Goal: Information Seeking & Learning: Learn about a topic

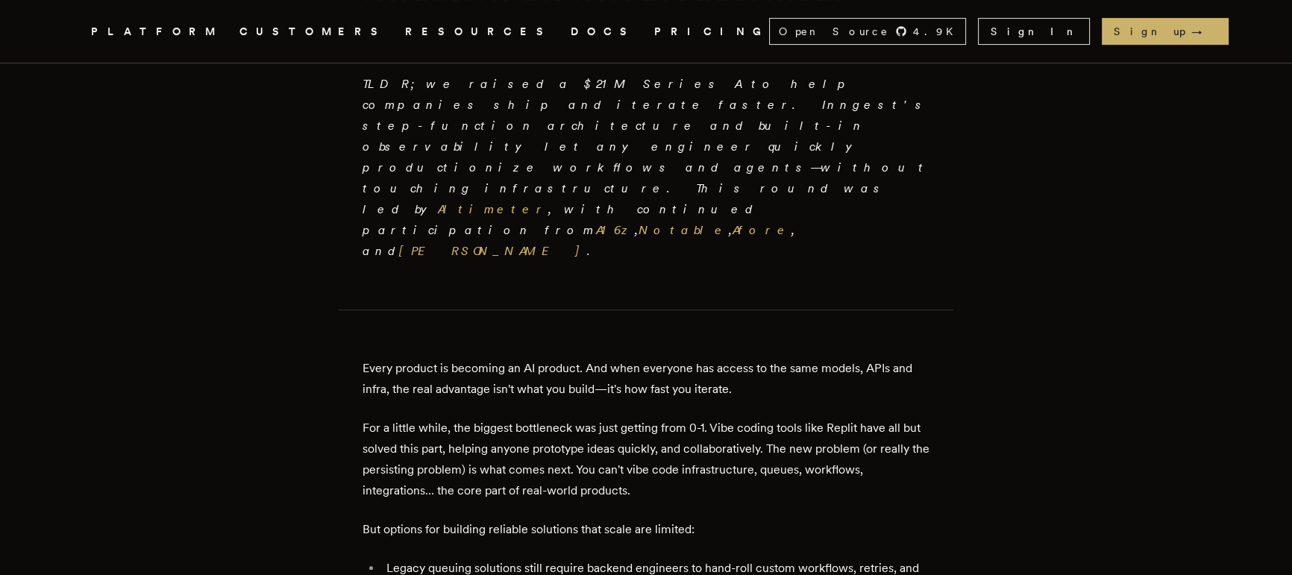
scroll to position [501, 0]
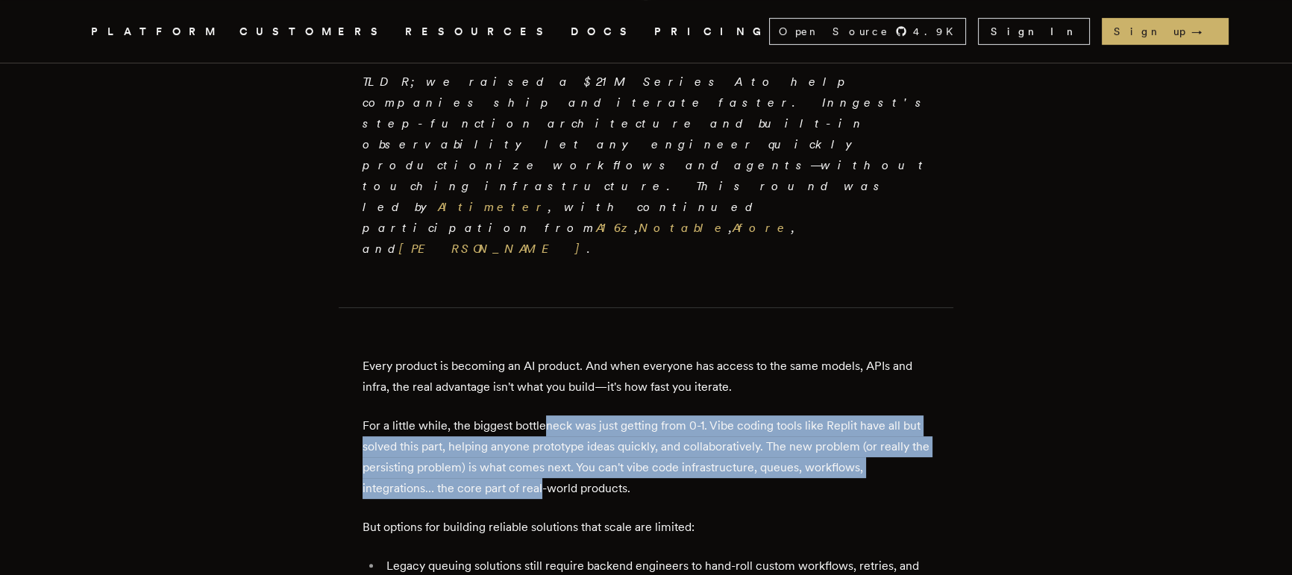
drag, startPoint x: 547, startPoint y: 375, endPoint x: 549, endPoint y: 309, distance: 66.4
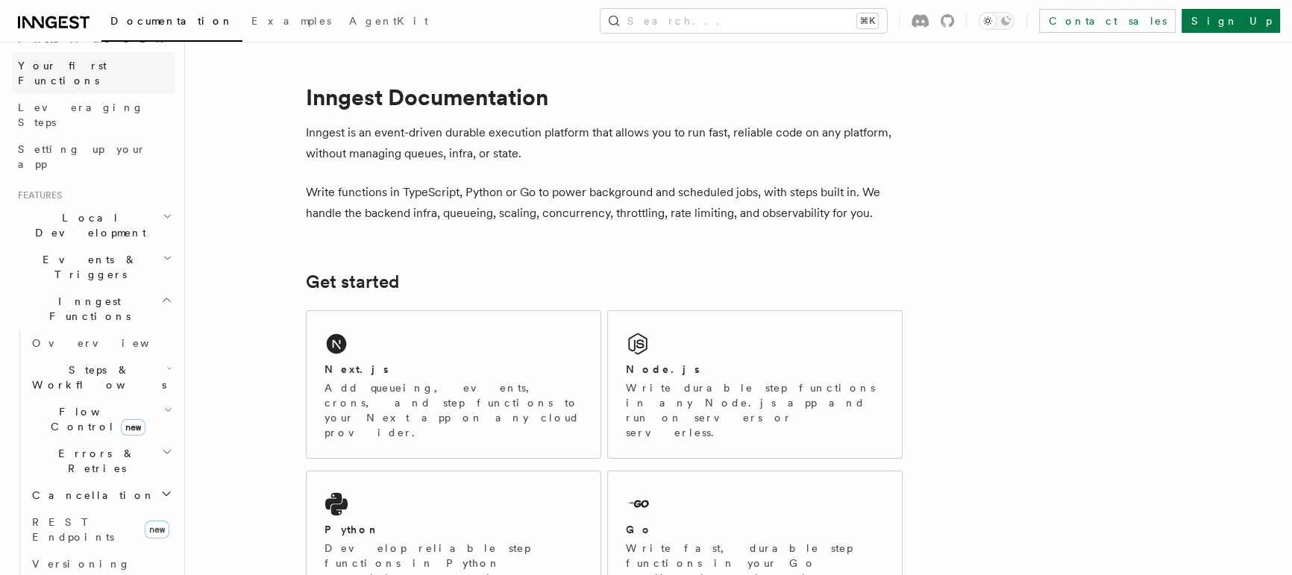
scroll to position [193, 0]
click at [125, 394] on h2 "Flow Control new" at bounding box center [100, 415] width 149 height 42
click at [119, 463] on link "Singleton new" at bounding box center [107, 478] width 135 height 30
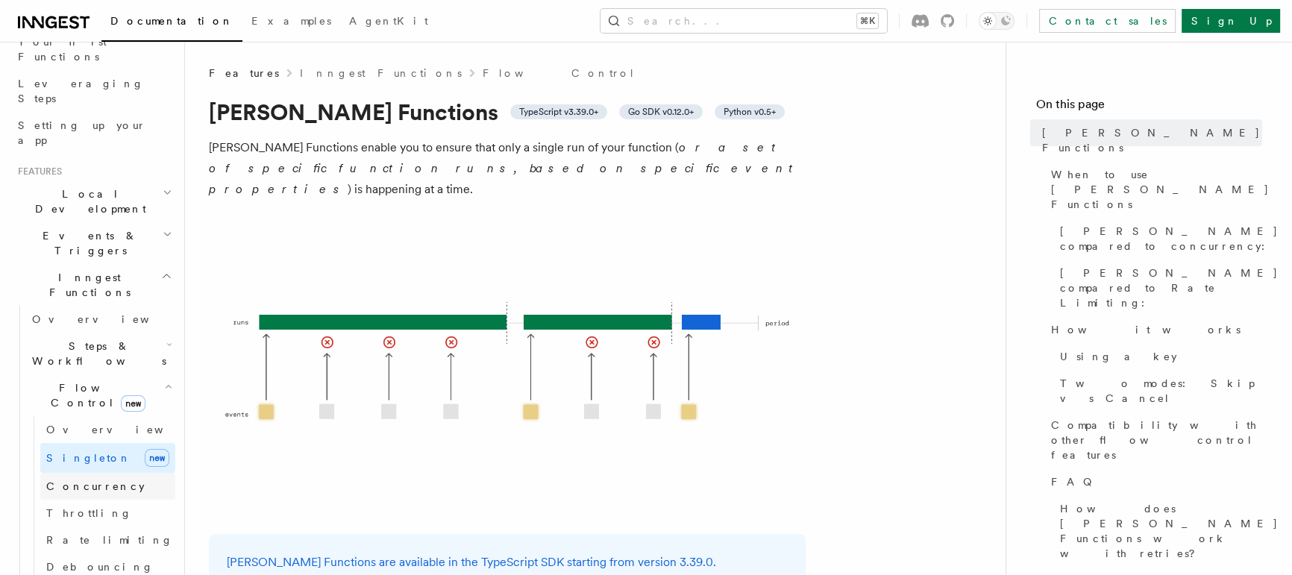
scroll to position [214, 0]
click at [83, 479] on span "Concurrency" at bounding box center [95, 485] width 98 height 12
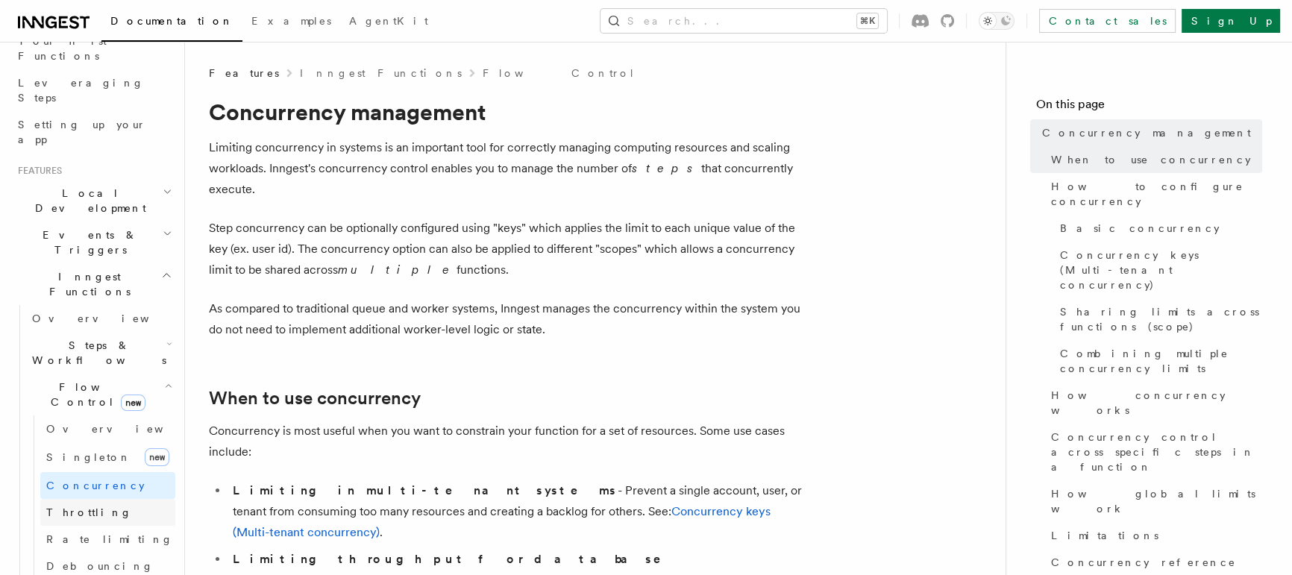
click at [80, 506] on span "Throttling" at bounding box center [89, 512] width 86 height 12
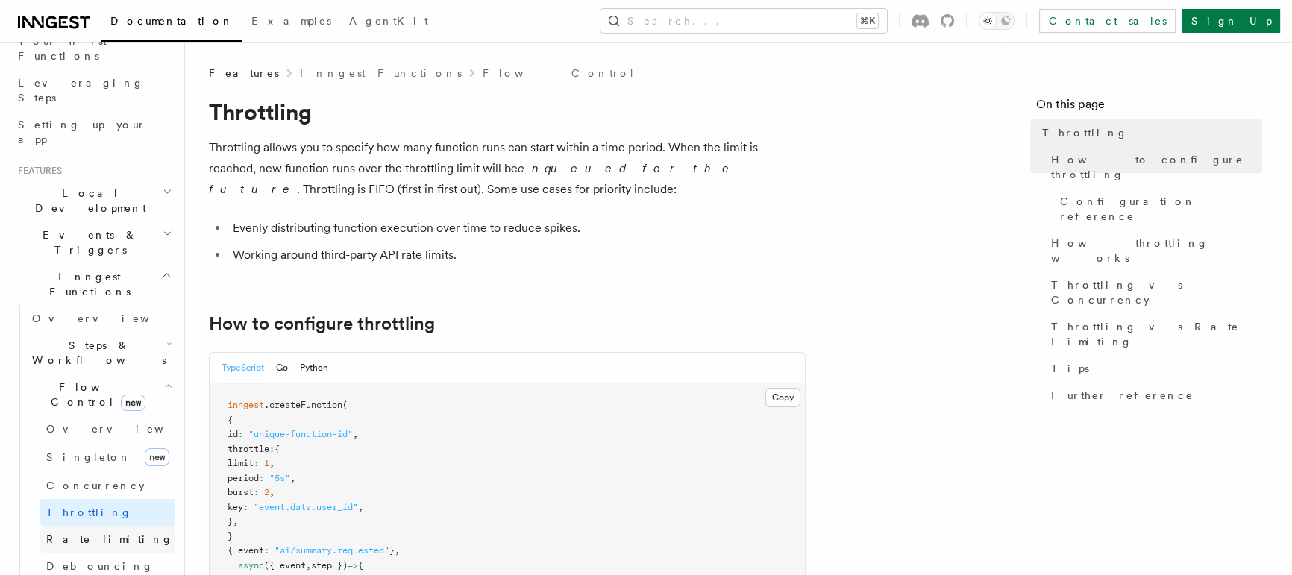
click at [82, 533] on span "Rate limiting" at bounding box center [109, 539] width 127 height 12
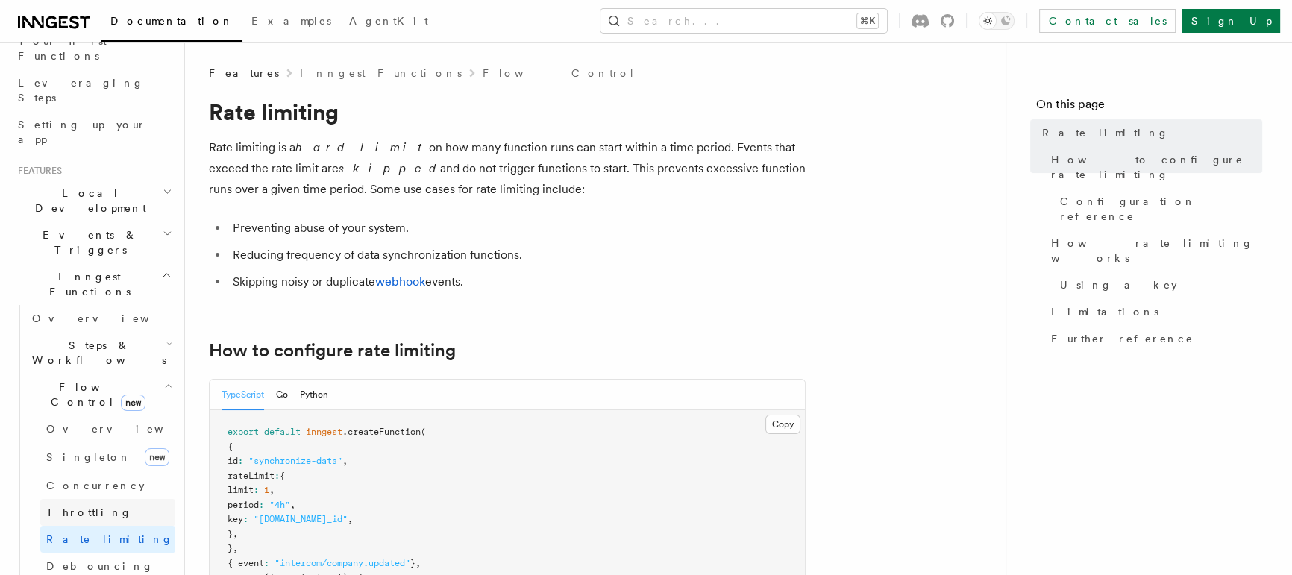
click at [90, 506] on span "Throttling" at bounding box center [89, 512] width 86 height 12
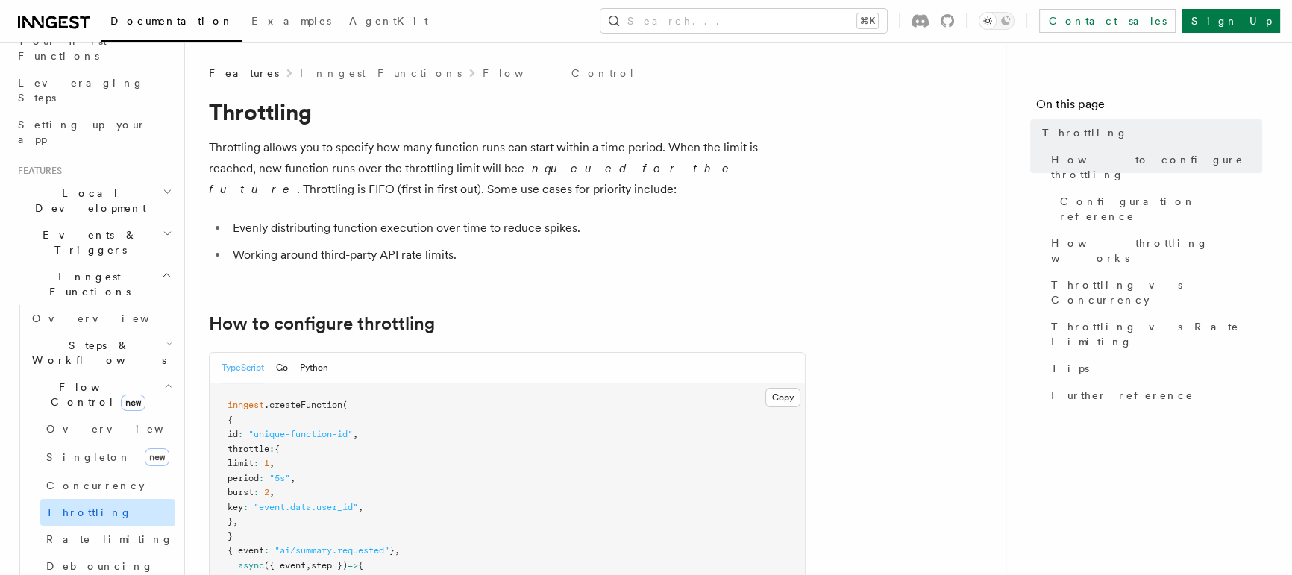
click at [93, 499] on link "Throttling" at bounding box center [107, 512] width 135 height 27
click at [87, 25] on icon at bounding box center [54, 22] width 72 height 18
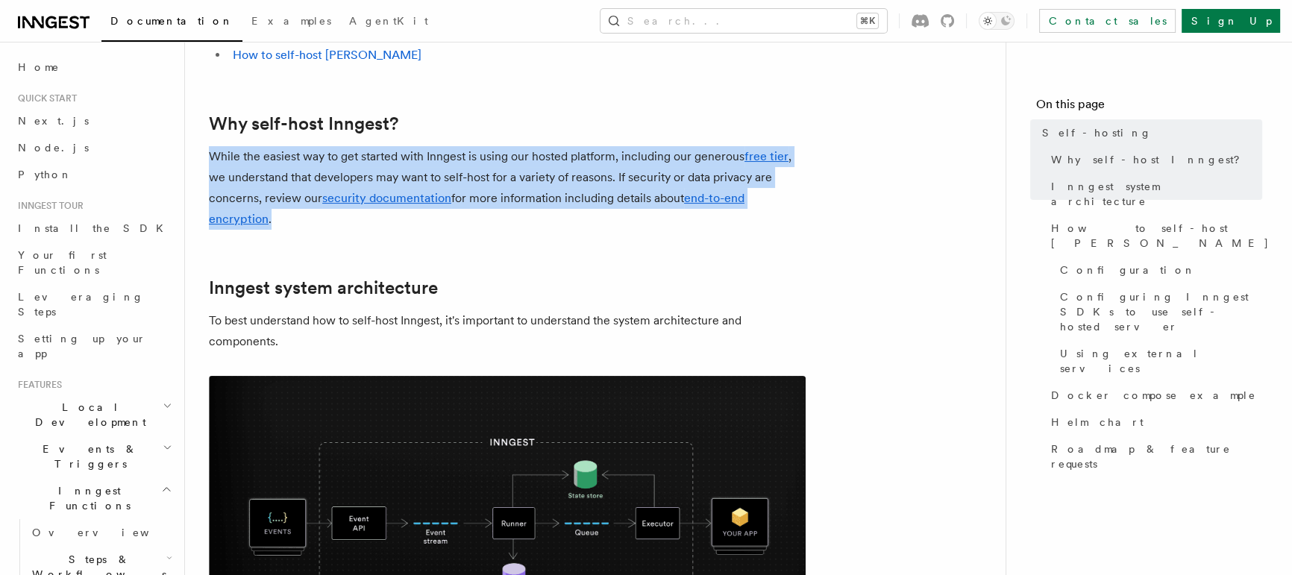
drag, startPoint x: 517, startPoint y: 224, endPoint x: 528, endPoint y: 116, distance: 109.4
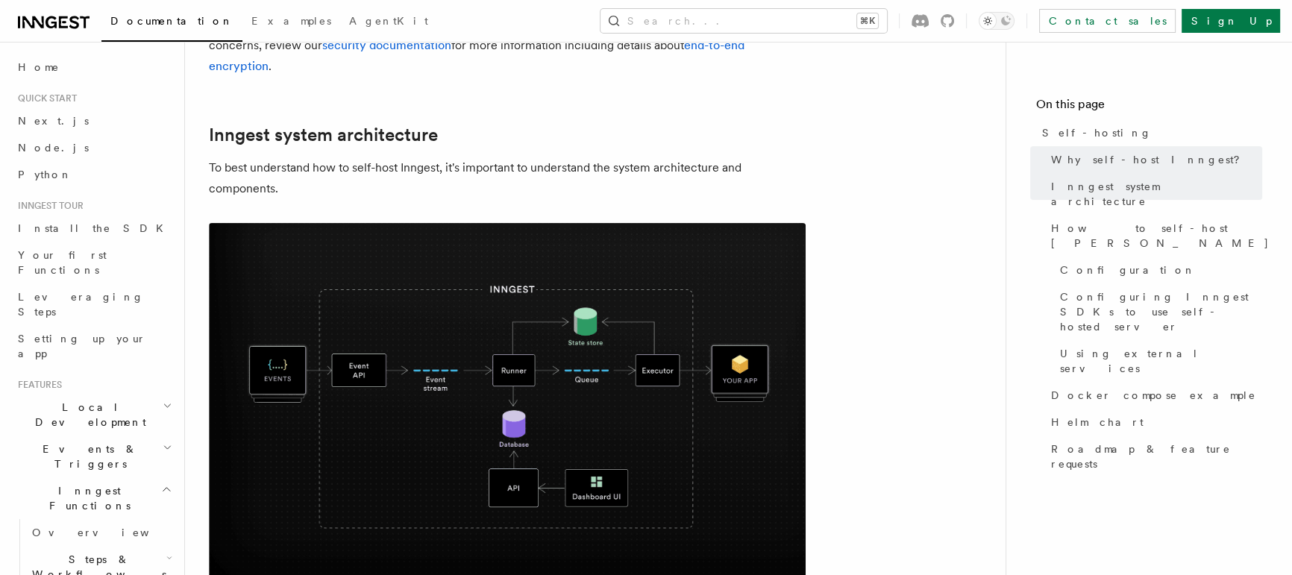
click at [528, 177] on p "To best understand how to self-host Inngest, it's important to understand the s…" at bounding box center [507, 178] width 597 height 42
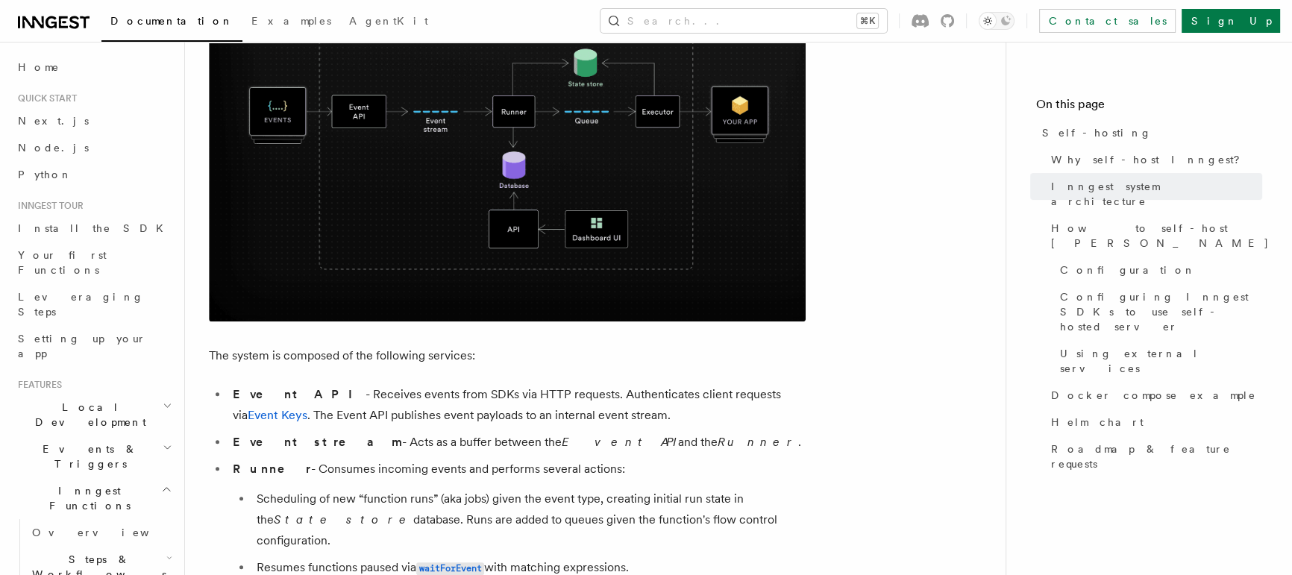
scroll to position [753, 0]
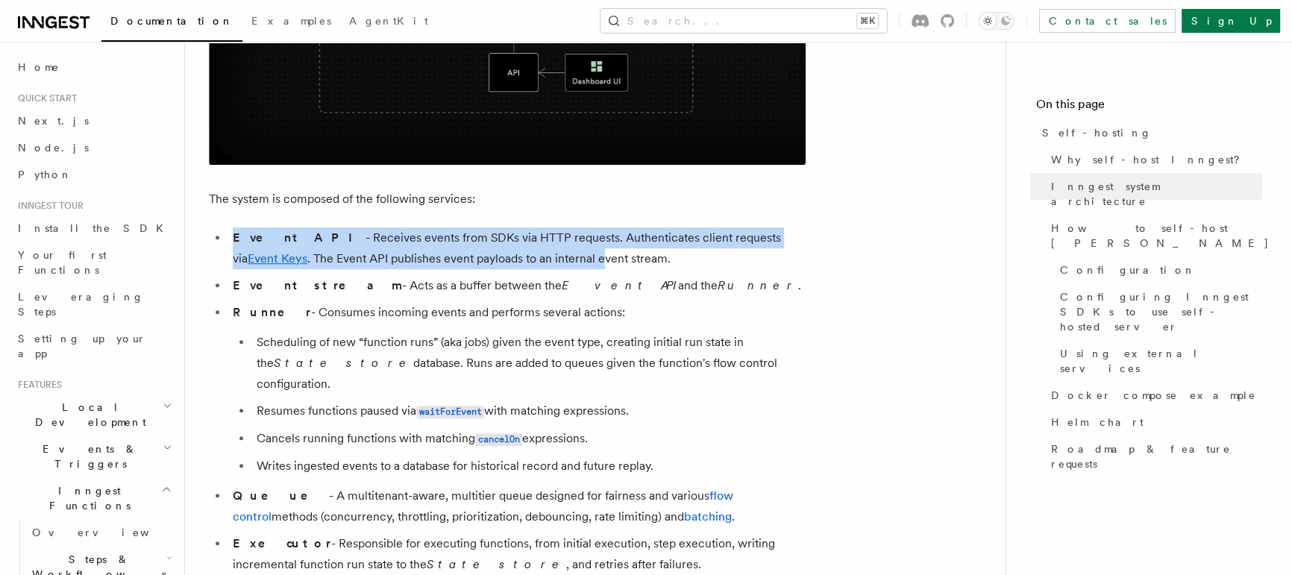
drag, startPoint x: 499, startPoint y: 254, endPoint x: 498, endPoint y: 281, distance: 26.9
click at [500, 254] on li "Event API - Receives events from SDKs via HTTP requests. Authenticates client r…" at bounding box center [516, 248] width 577 height 42
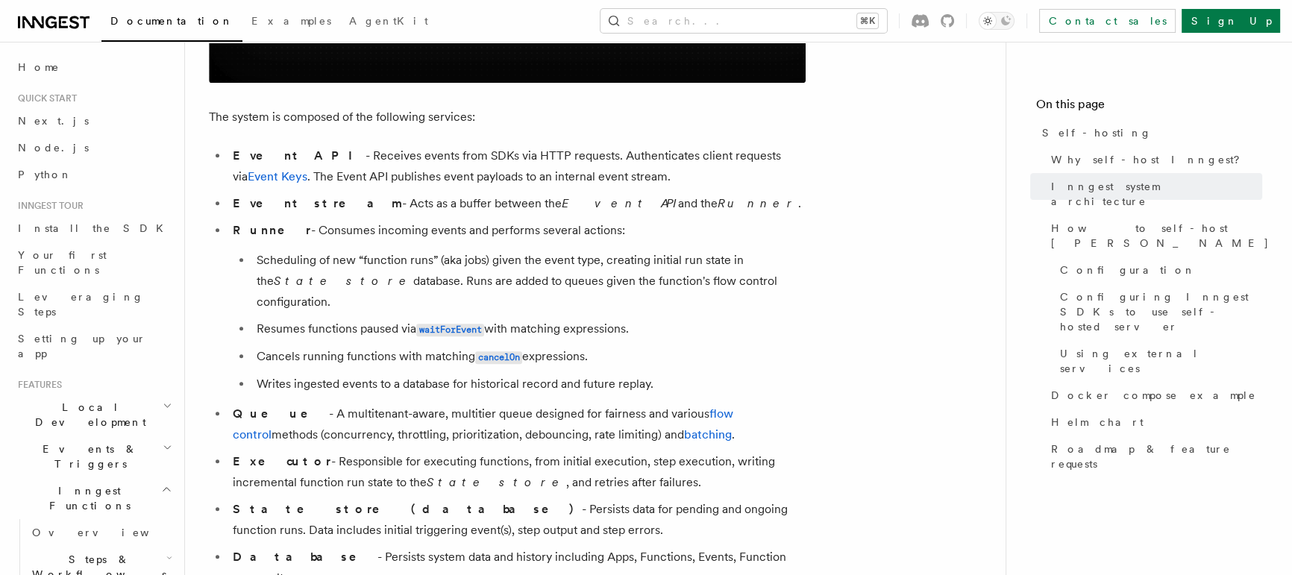
scroll to position [1007, 0]
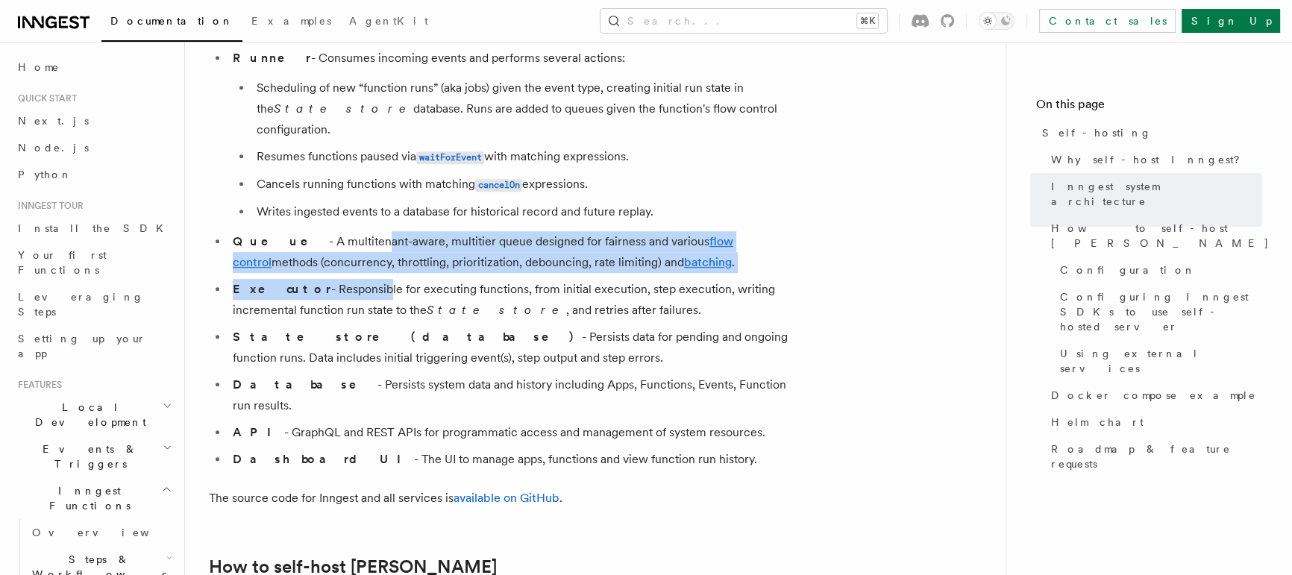
drag, startPoint x: 325, startPoint y: 220, endPoint x: 341, endPoint y: 261, distance: 43.9
click at [340, 260] on ul "Event API - Receives events from SDKs via HTTP requests. Authenticates client r…" at bounding box center [507, 221] width 597 height 497
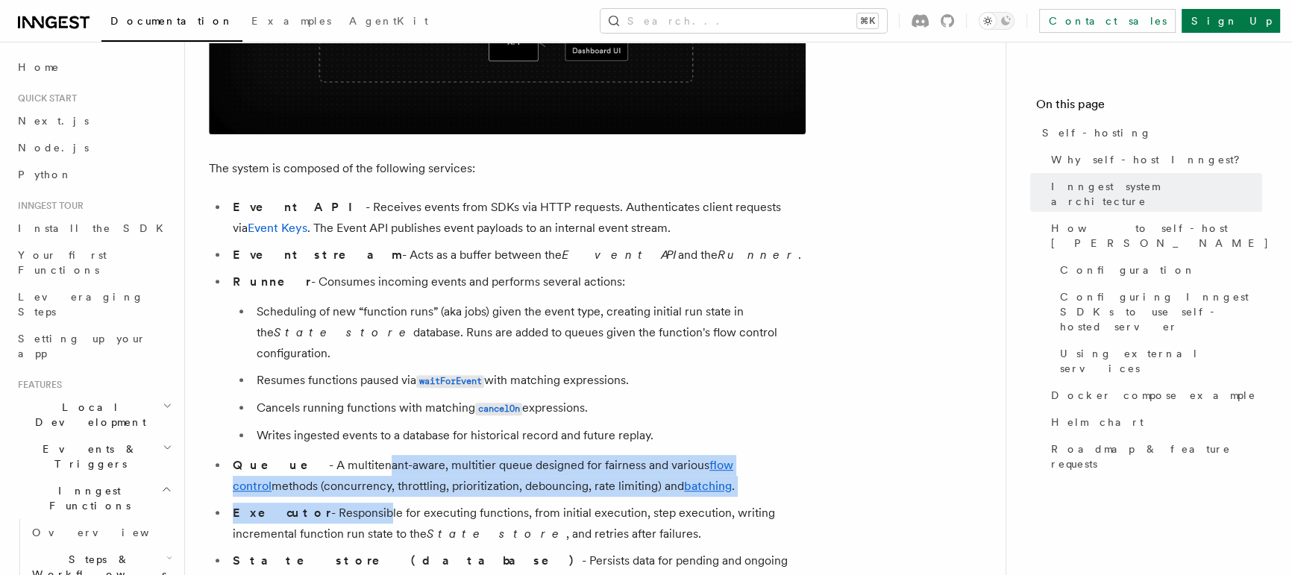
scroll to position [743, 0]
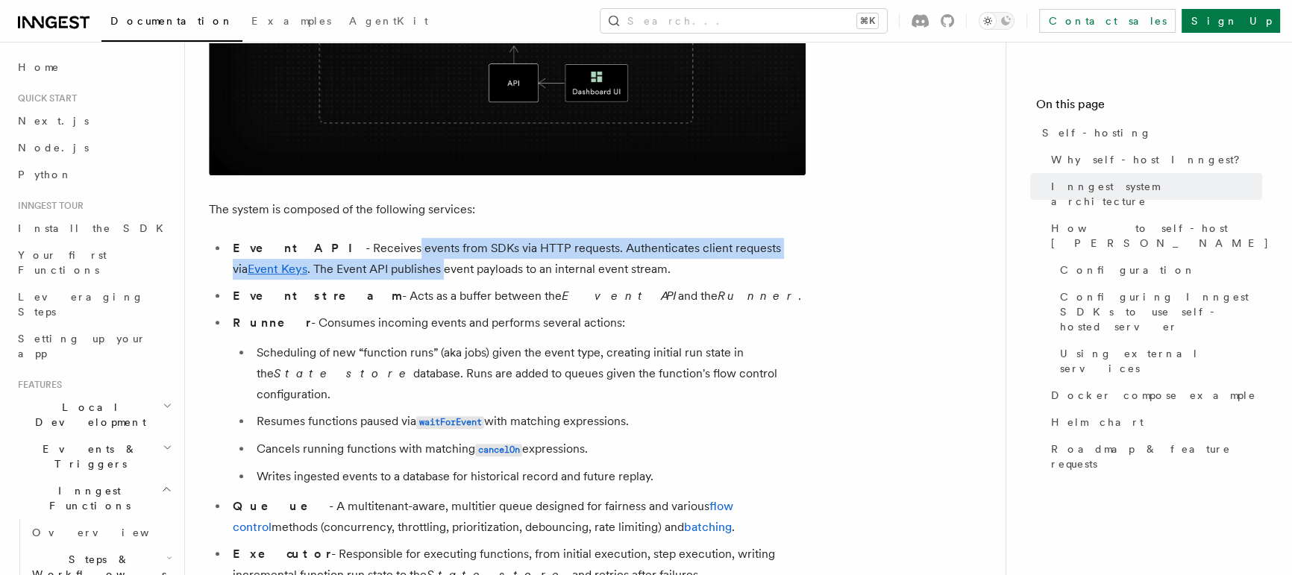
drag, startPoint x: 340, startPoint y: 260, endPoint x: 340, endPoint y: 238, distance: 22.4
click at [340, 242] on li "Event API - Receives events from SDKs via HTTP requests. Authenticates client r…" at bounding box center [516, 259] width 577 height 42
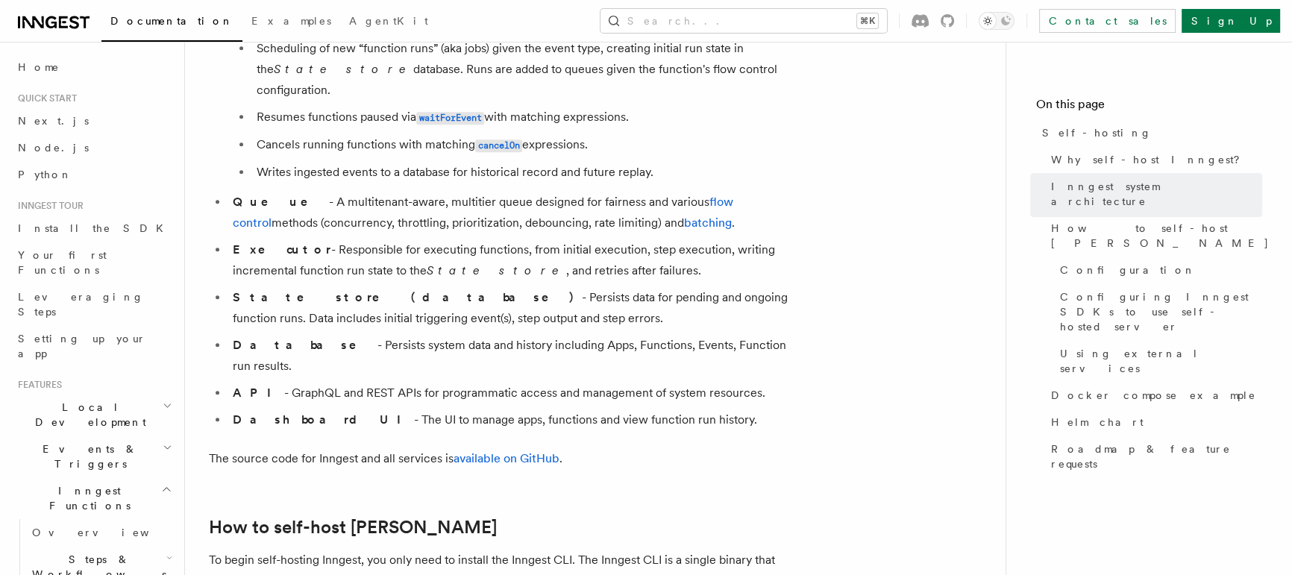
scroll to position [1199, 0]
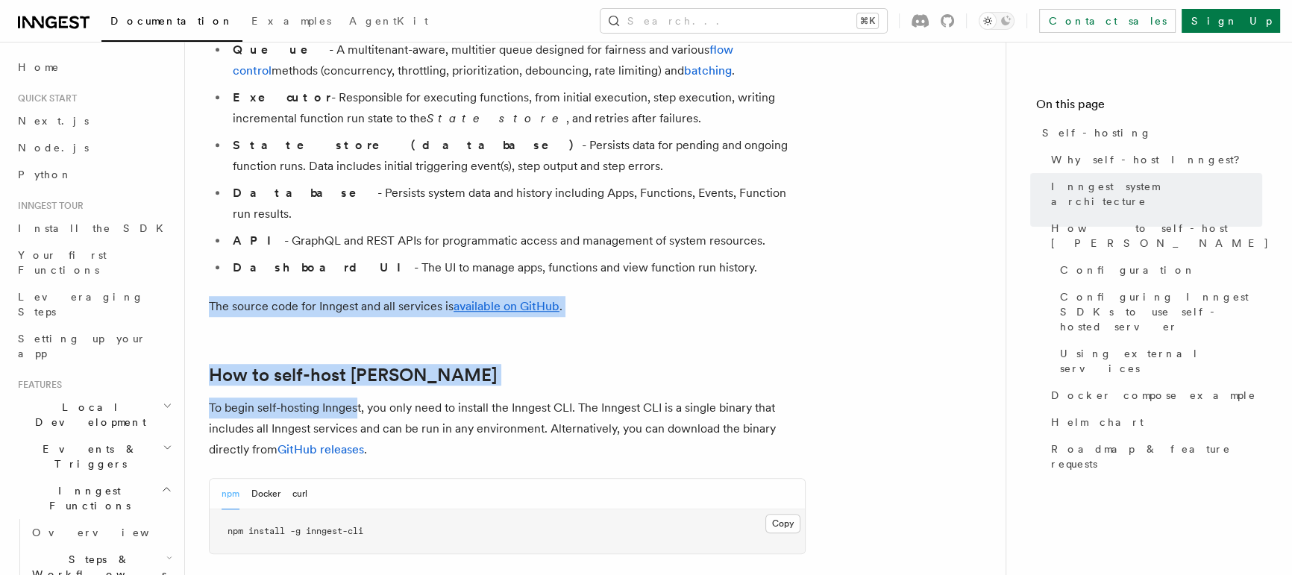
drag, startPoint x: 340, startPoint y: 238, endPoint x: 358, endPoint y: 361, distance: 124.3
click at [356, 397] on p "To begin self-hosting Inngest, you only need to install the Inngest CLI. The In…" at bounding box center [507, 428] width 597 height 63
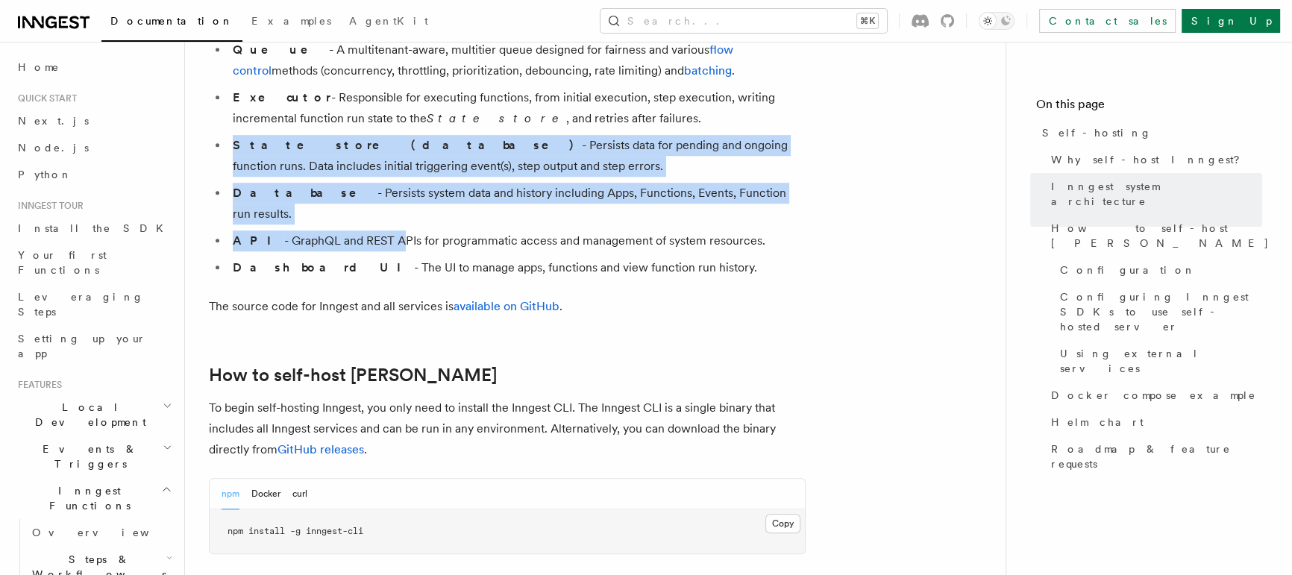
drag, startPoint x: 369, startPoint y: 202, endPoint x: 453, endPoint y: 111, distance: 124.0
click at [453, 111] on ul "Event API - Receives events from SDKs via HTTP requests. Authenticates client r…" at bounding box center [507, 30] width 597 height 497
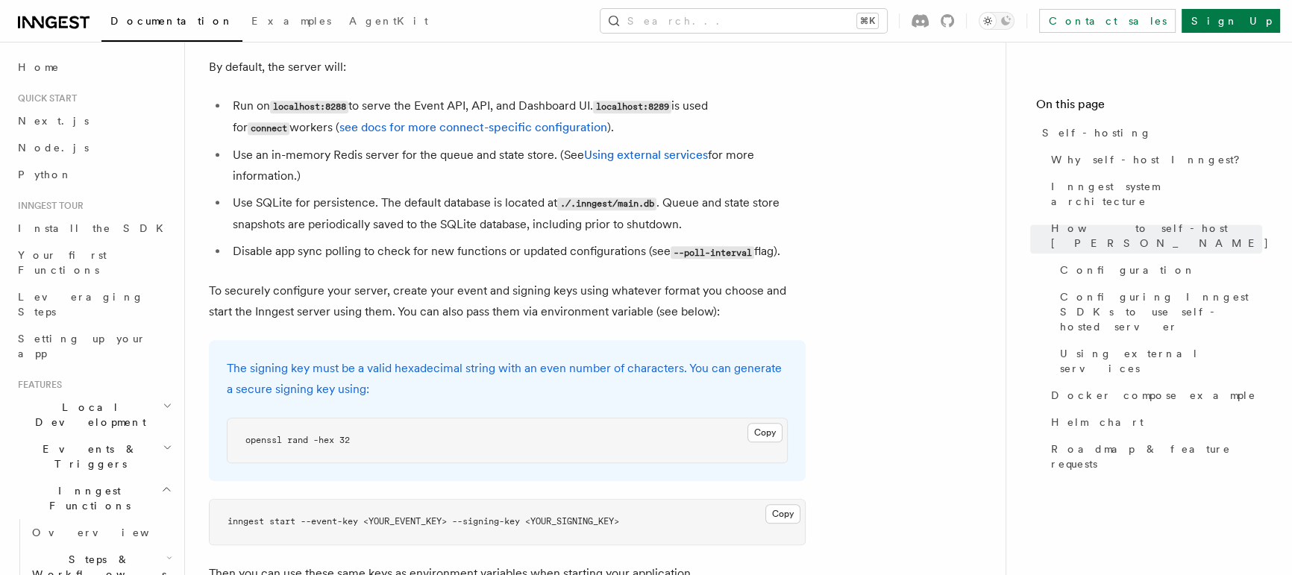
scroll to position [1749, 0]
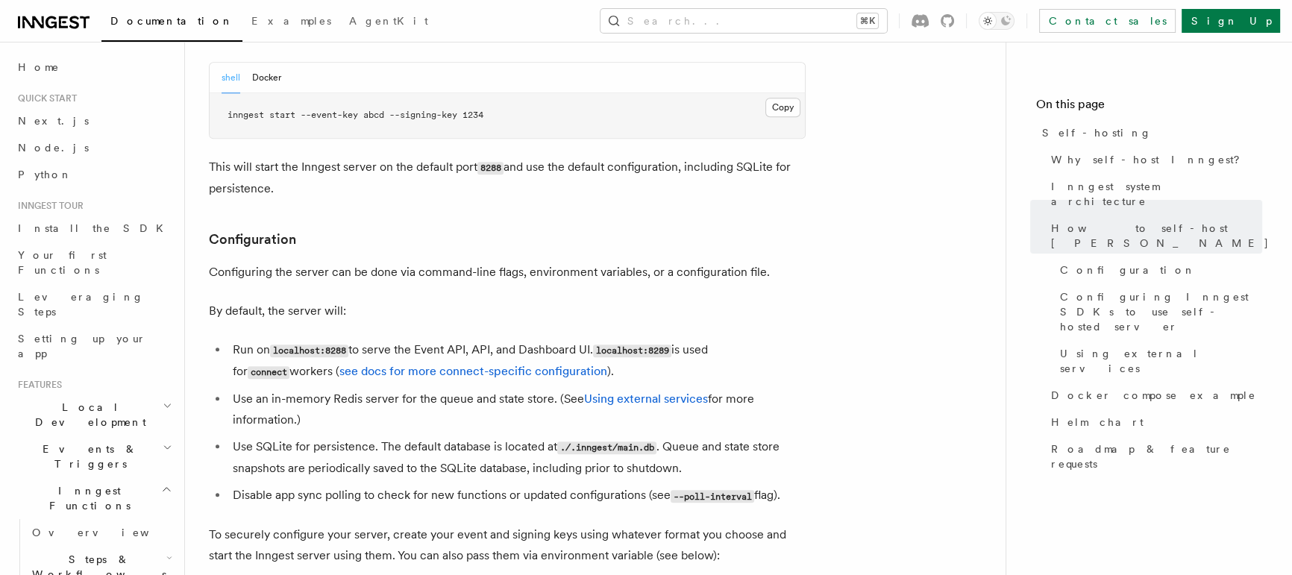
click at [359, 389] on li "Use an in-memory Redis server for the queue and state store. (See Using externa…" at bounding box center [516, 410] width 577 height 42
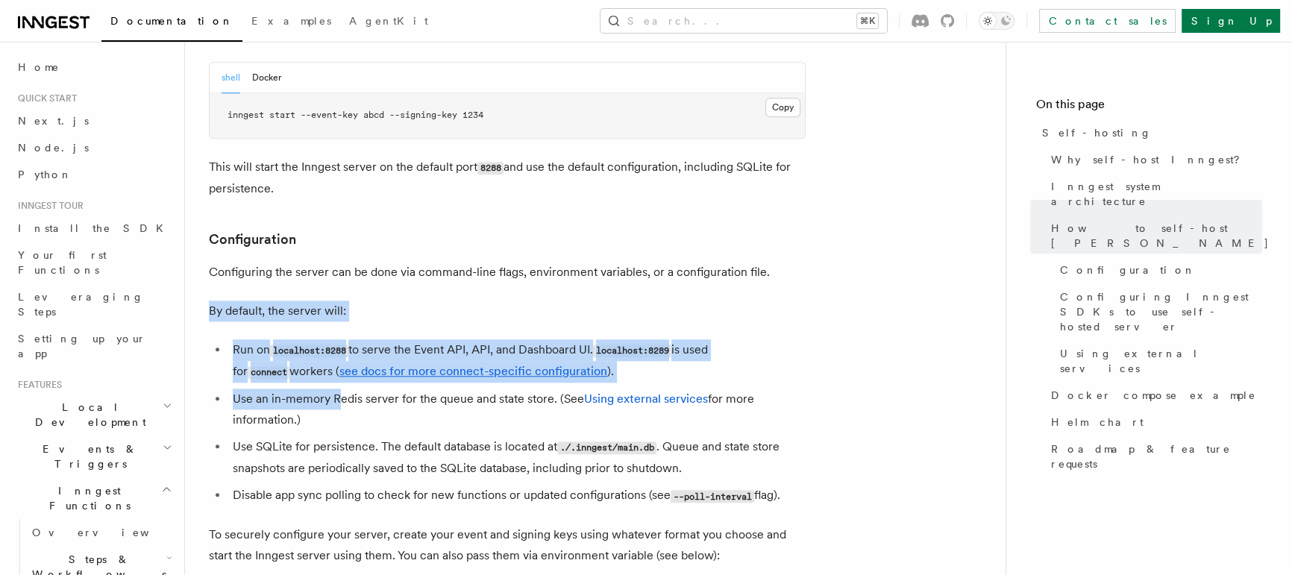
drag, startPoint x: 341, startPoint y: 358, endPoint x: 441, endPoint y: 254, distance: 144.0
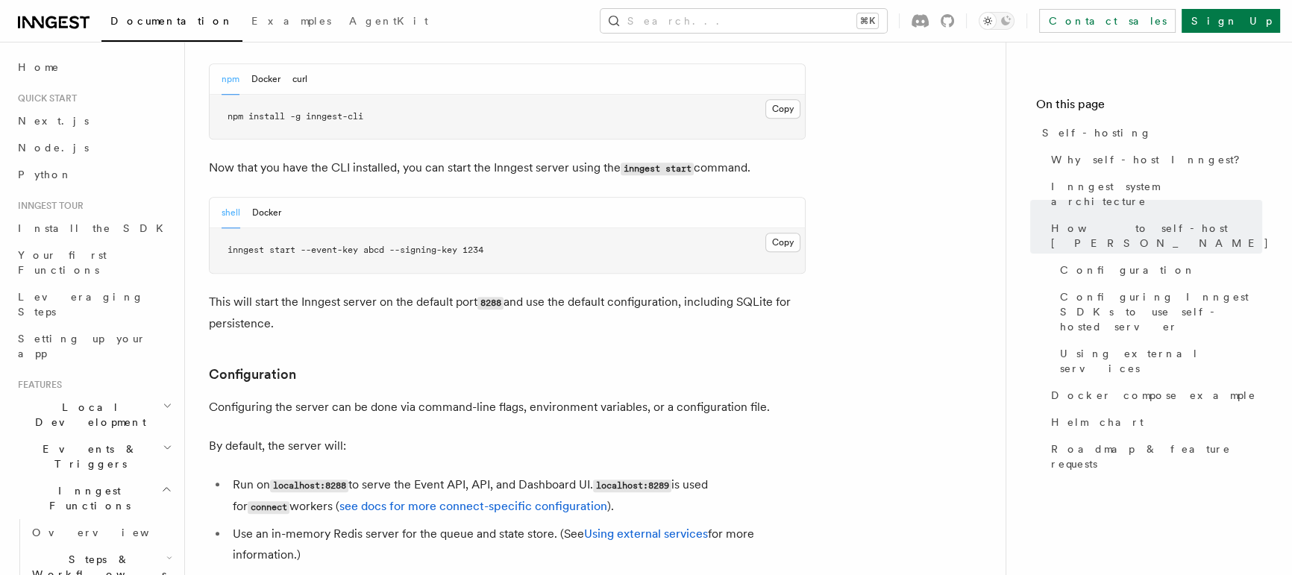
scroll to position [1700, 0]
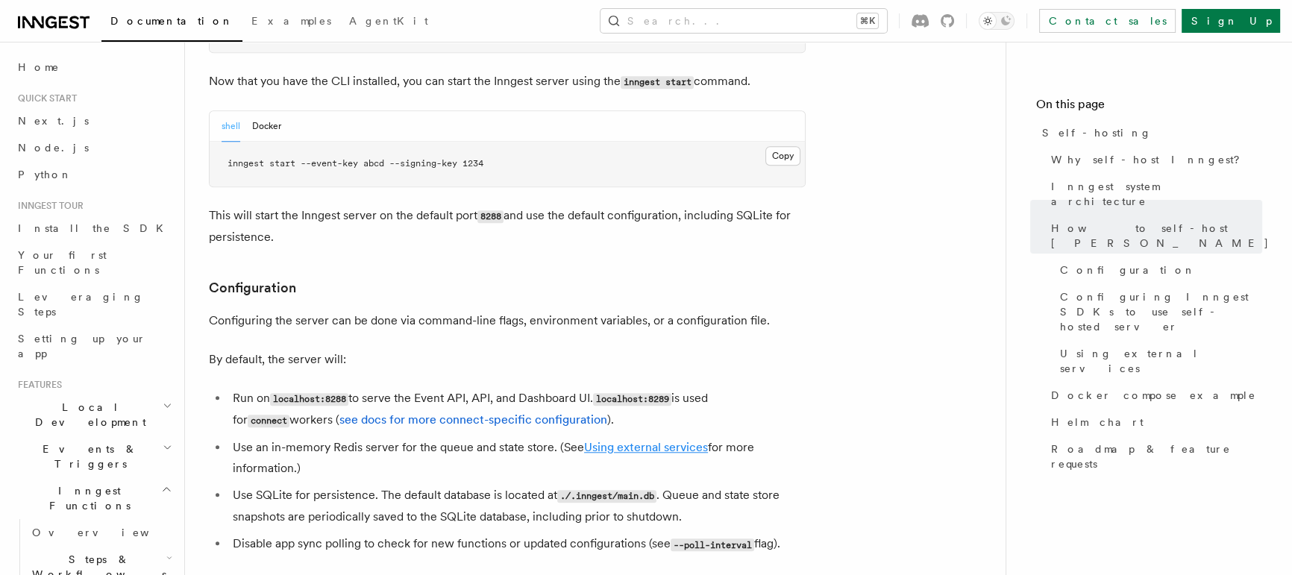
click at [607, 440] on link "Using external services" at bounding box center [646, 447] width 124 height 14
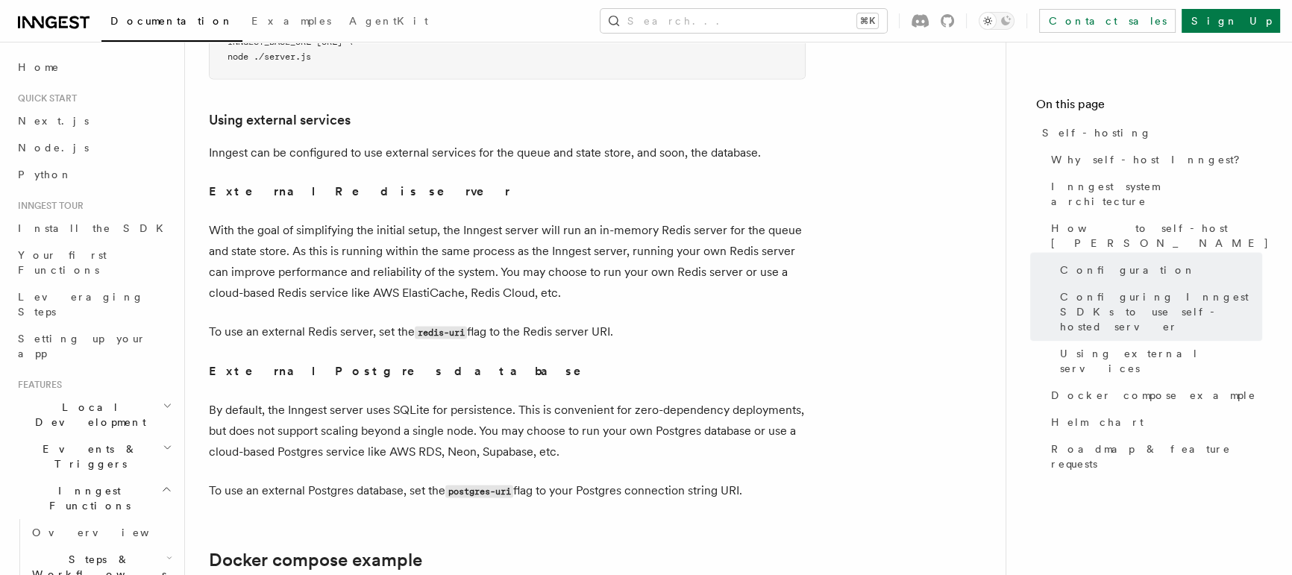
scroll to position [3525, 0]
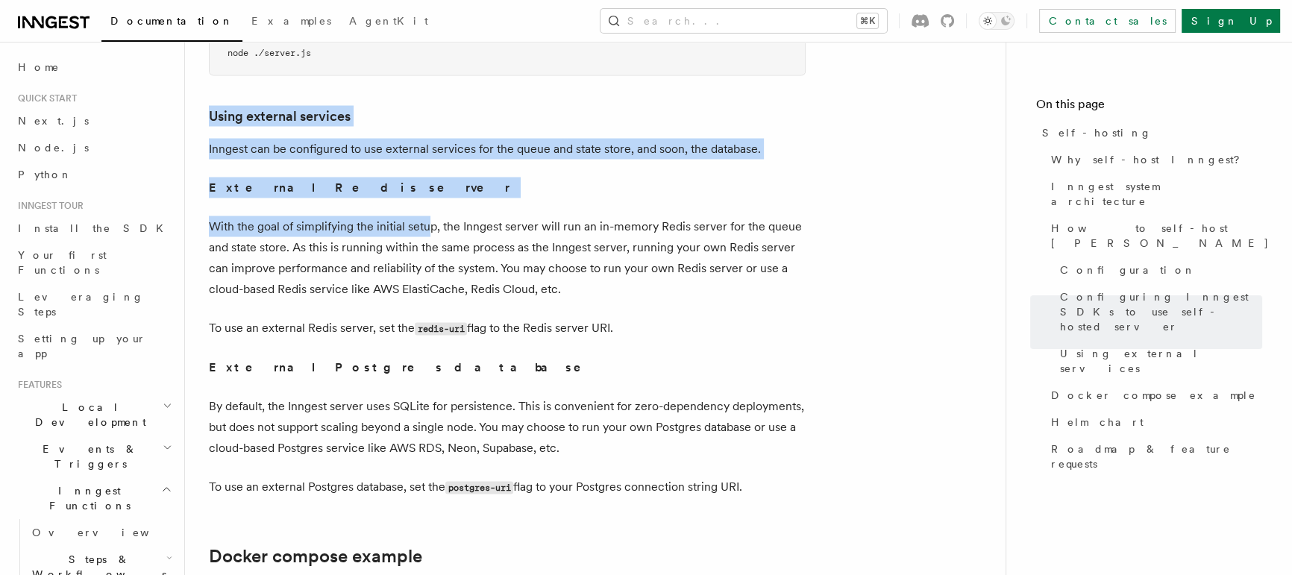
drag, startPoint x: 432, startPoint y: 198, endPoint x: 415, endPoint y: 60, distance: 139.8
click at [390, 138] on p "Inngest can be configured to use external services for the queue and state stor…" at bounding box center [507, 148] width 597 height 21
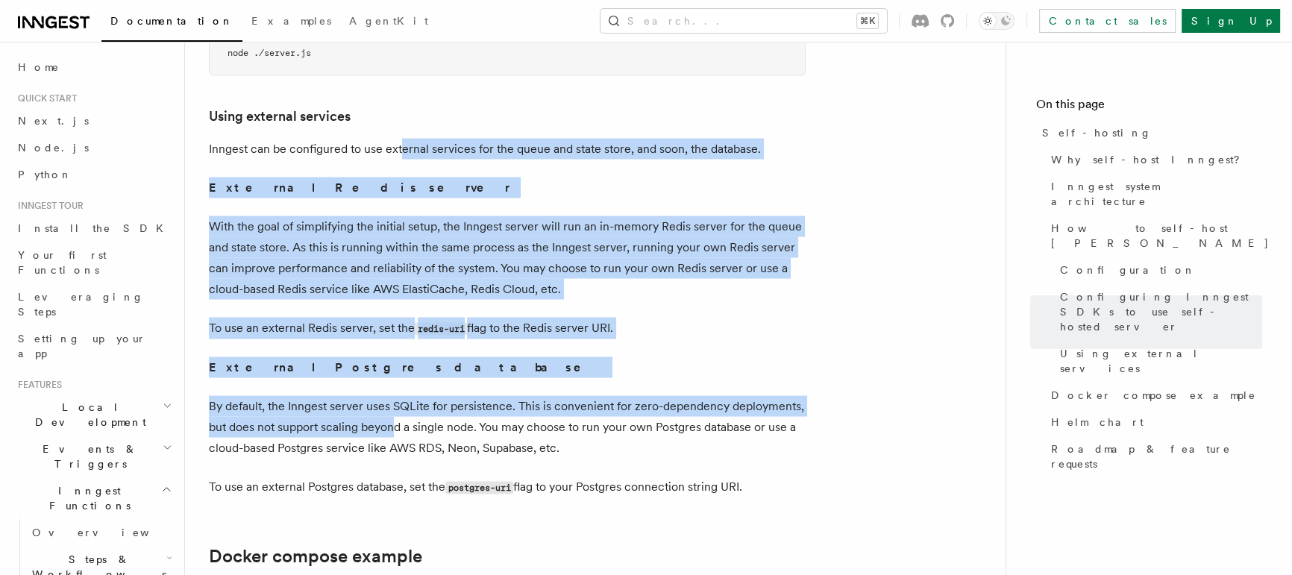
drag, startPoint x: 400, startPoint y: 115, endPoint x: 398, endPoint y: 400, distance: 285.6
click at [398, 400] on p "By default, the Inngest server uses SQLite for persistence. This is convenient …" at bounding box center [507, 426] width 597 height 63
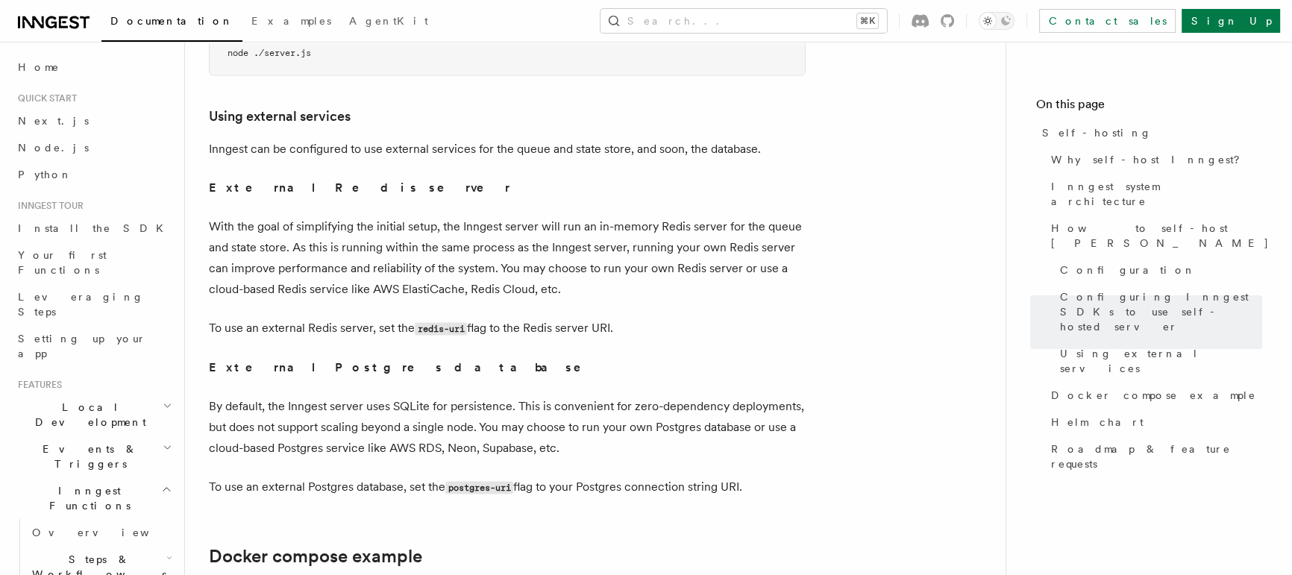
drag, startPoint x: 398, startPoint y: 400, endPoint x: 386, endPoint y: 227, distance: 173.5
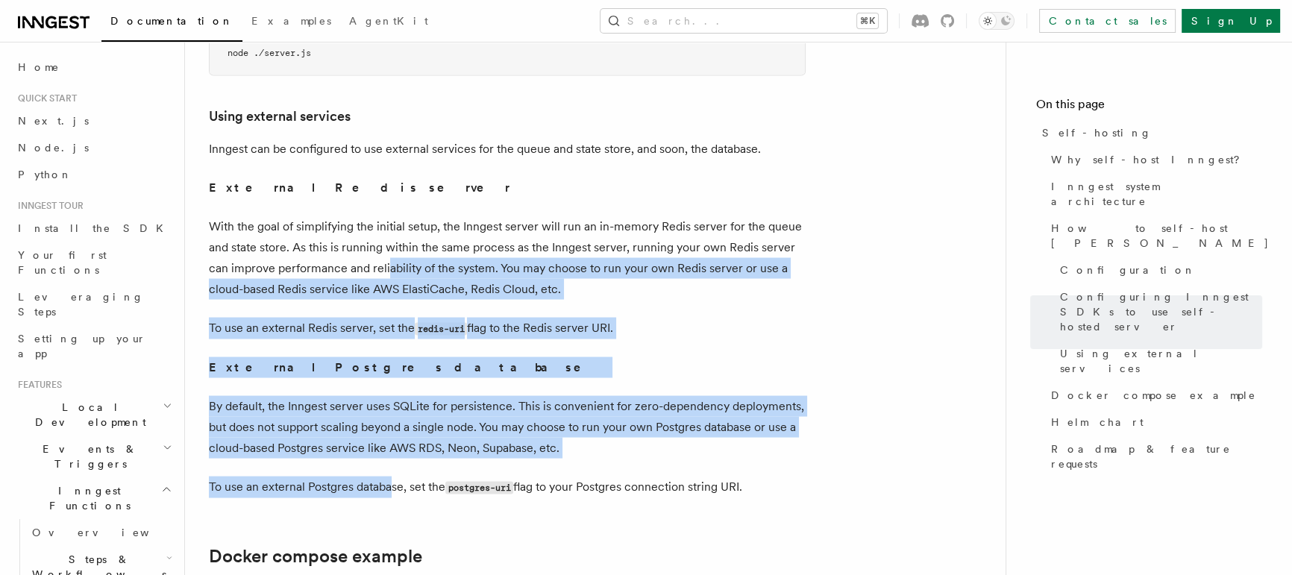
drag, startPoint x: 386, startPoint y: 227, endPoint x: 391, endPoint y: 453, distance: 225.3
click at [391, 476] on p "To use an external Postgres database, set the postgres-uri flag to your Postgre…" at bounding box center [507, 487] width 597 height 22
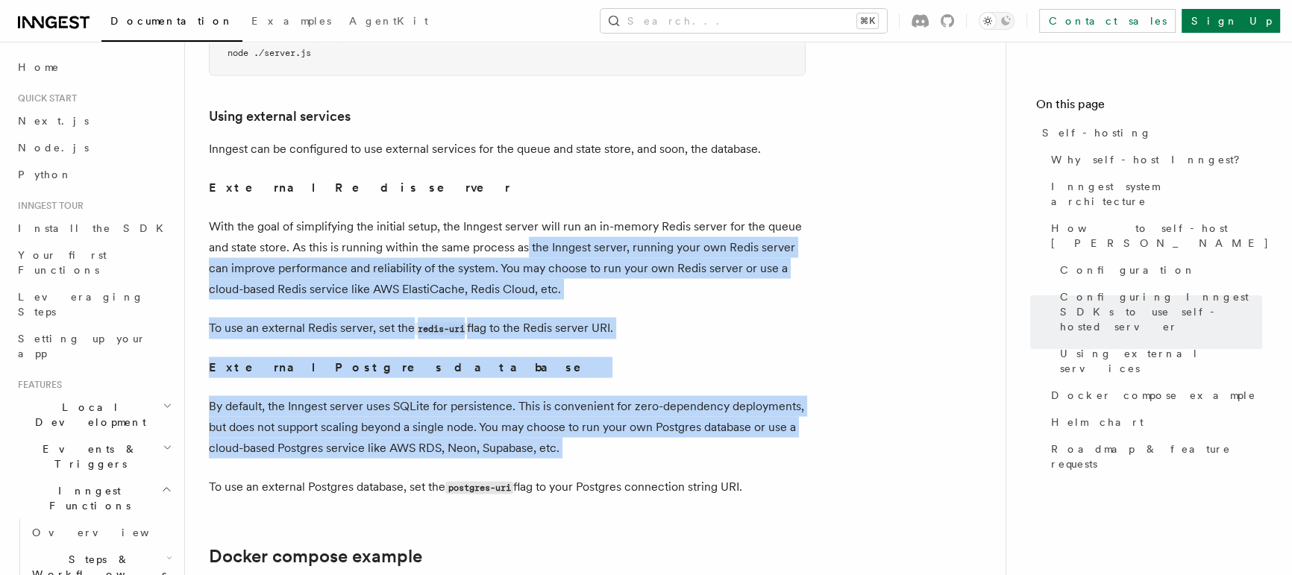
drag, startPoint x: 389, startPoint y: 424, endPoint x: 538, endPoint y: 221, distance: 251.3
click at [538, 221] on p "With the goal of simplifying the initial setup, the Inngest server will run an …" at bounding box center [507, 258] width 597 height 84
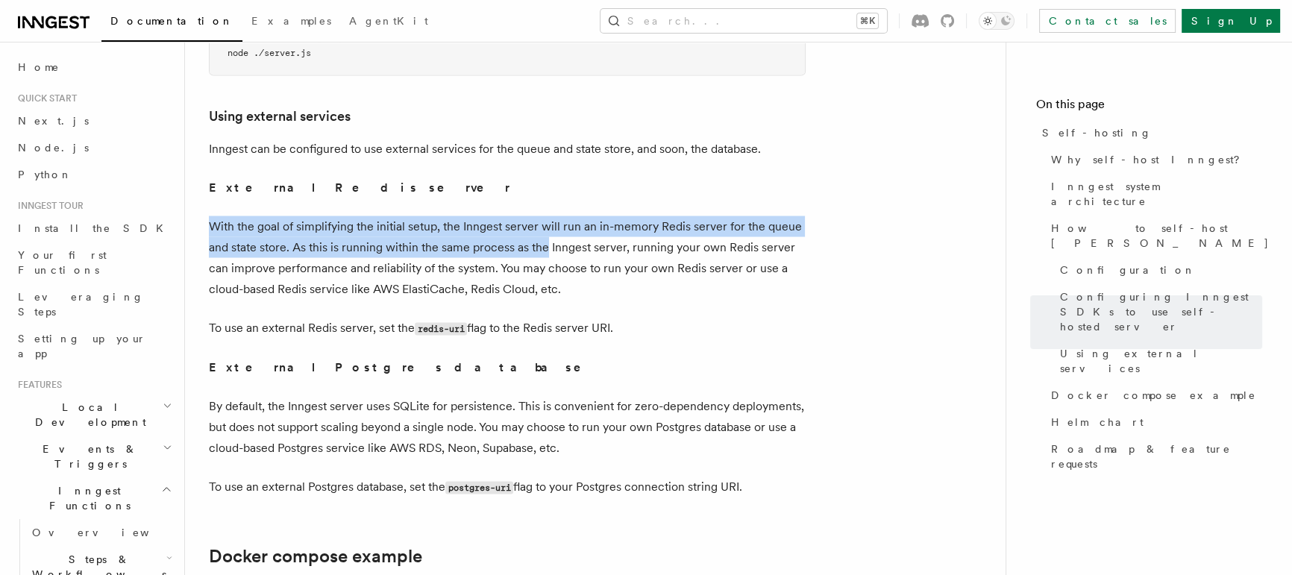
drag, startPoint x: 538, startPoint y: 221, endPoint x: 541, endPoint y: 169, distance: 53.0
click at [476, 216] on p "With the goal of simplifying the initial setup, the Inngest server will run an …" at bounding box center [507, 258] width 597 height 84
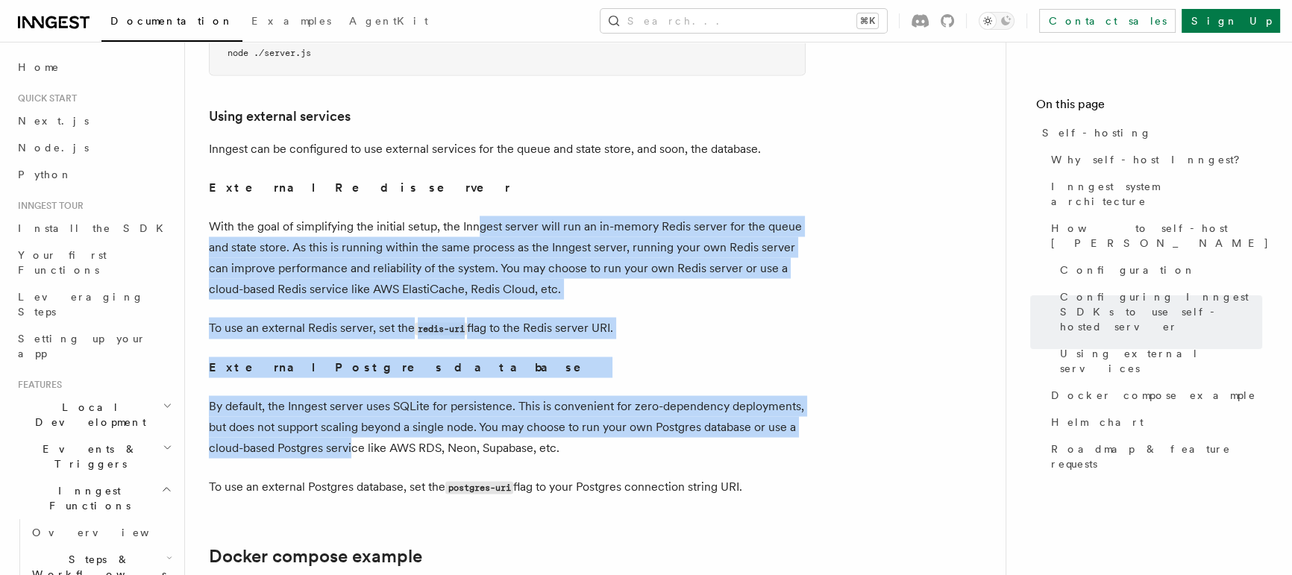
drag, startPoint x: 476, startPoint y: 190, endPoint x: 359, endPoint y: 443, distance: 278.3
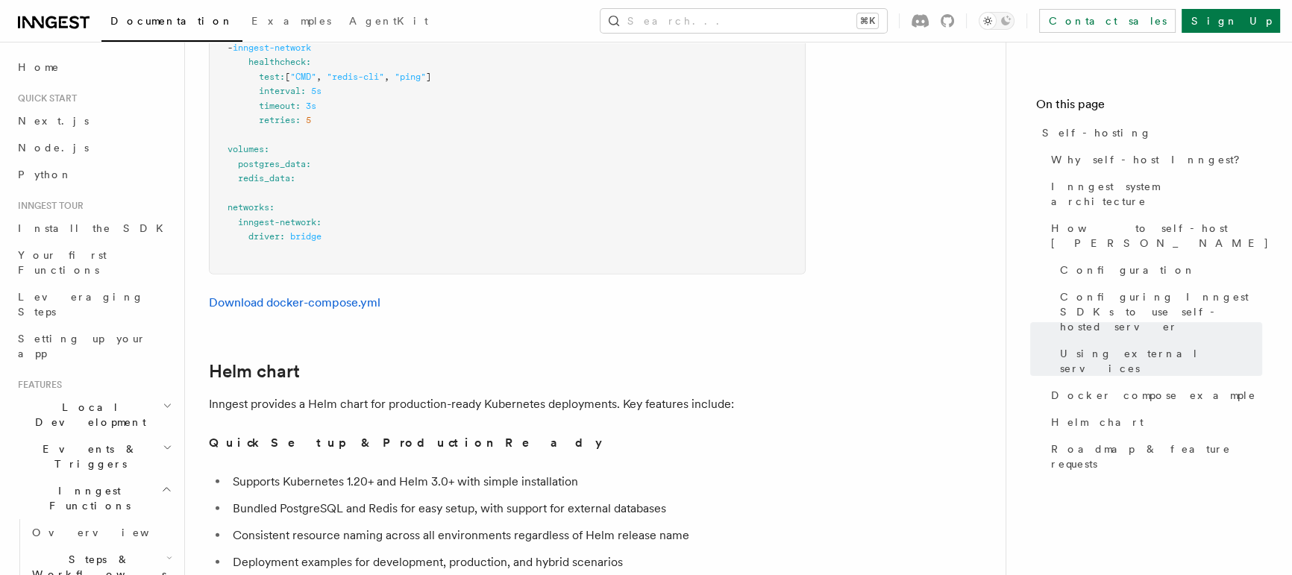
scroll to position [4827, 0]
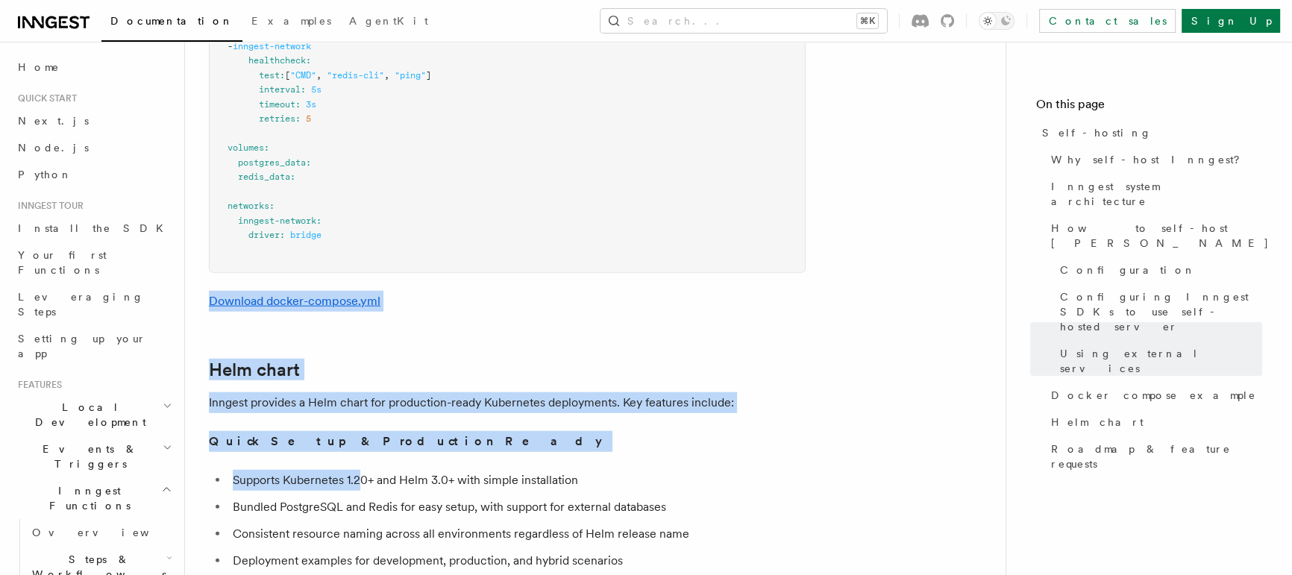
drag, startPoint x: 359, startPoint y: 443, endPoint x: 430, endPoint y: 248, distance: 207.1
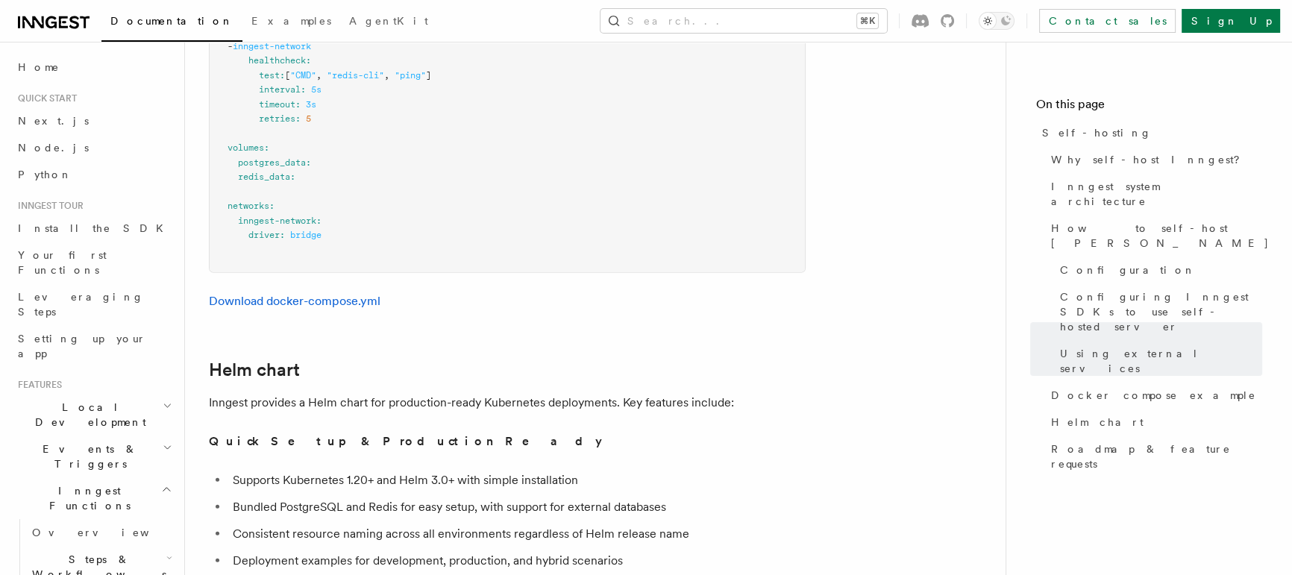
scroll to position [5110, 0]
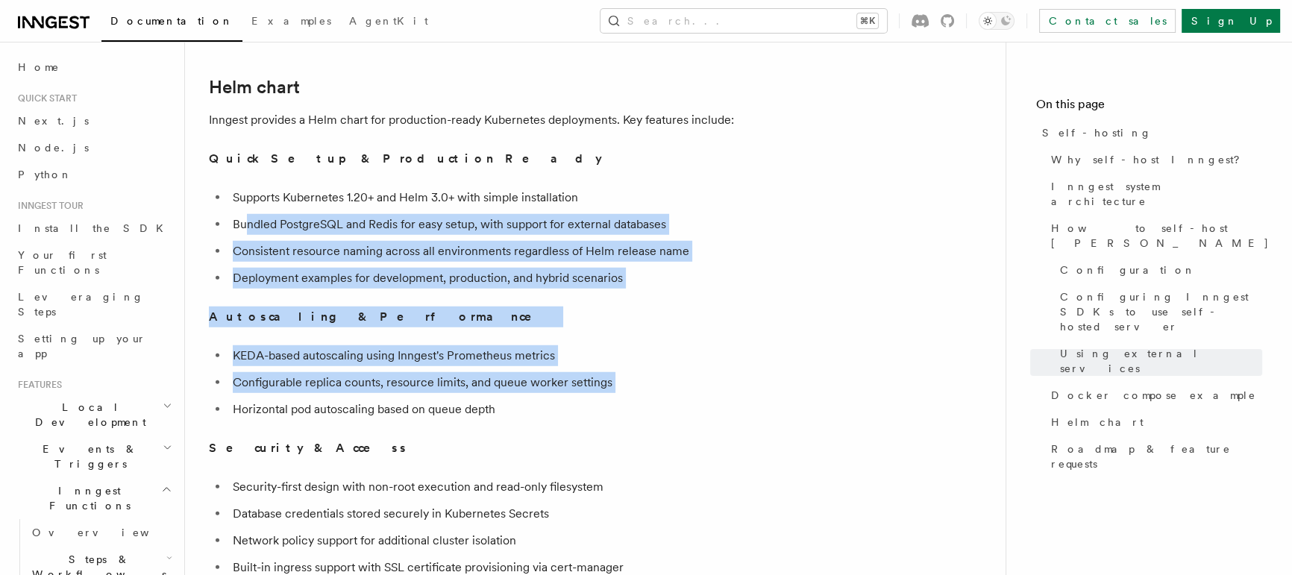
drag, startPoint x: 248, startPoint y: 195, endPoint x: 383, endPoint y: 370, distance: 221.6
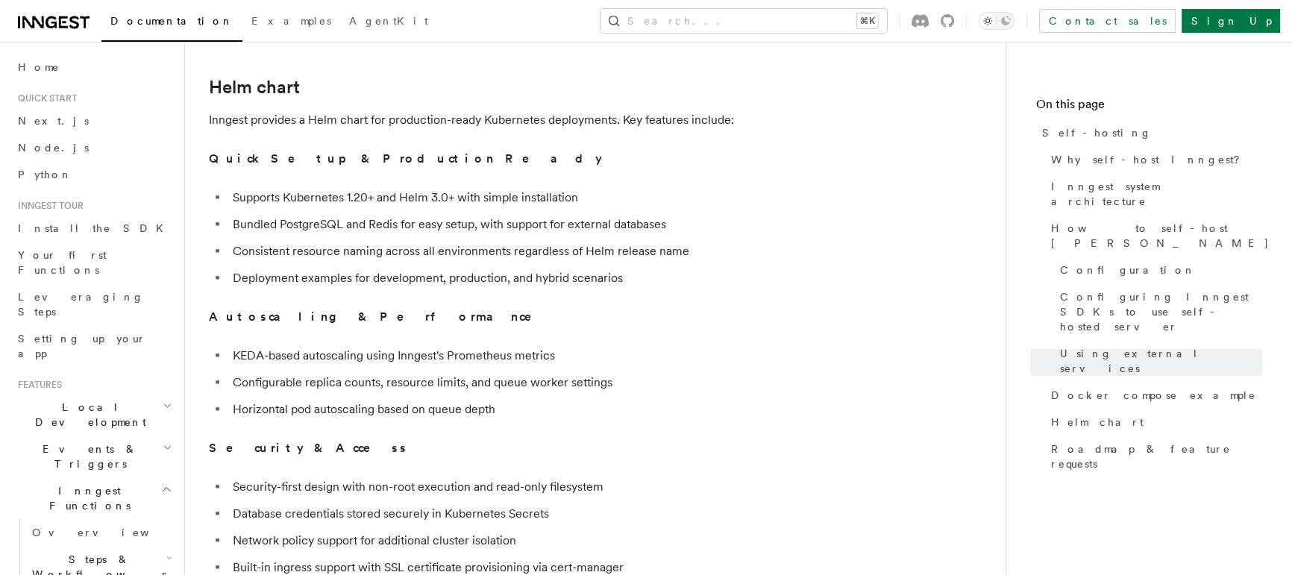
click at [383, 399] on li "Horizontal pod autoscaling based on queue depth" at bounding box center [516, 409] width 577 height 21
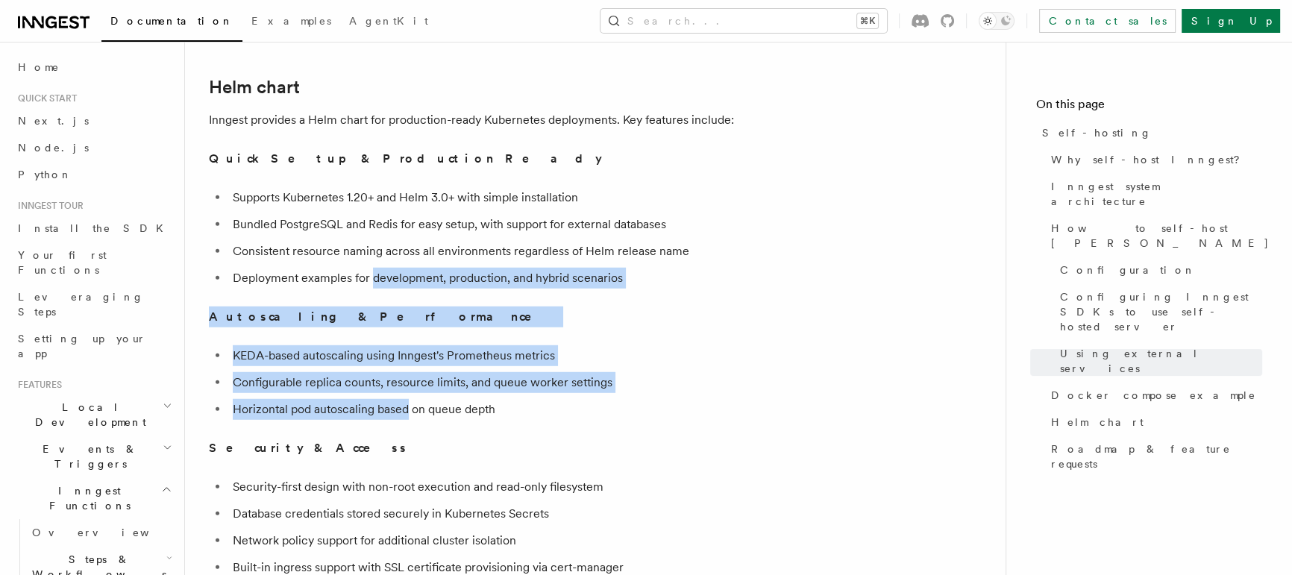
drag, startPoint x: 383, startPoint y: 370, endPoint x: 413, endPoint y: 245, distance: 128.8
click at [413, 268] on li "Deployment examples for development, production, and hybrid scenarios" at bounding box center [516, 278] width 577 height 21
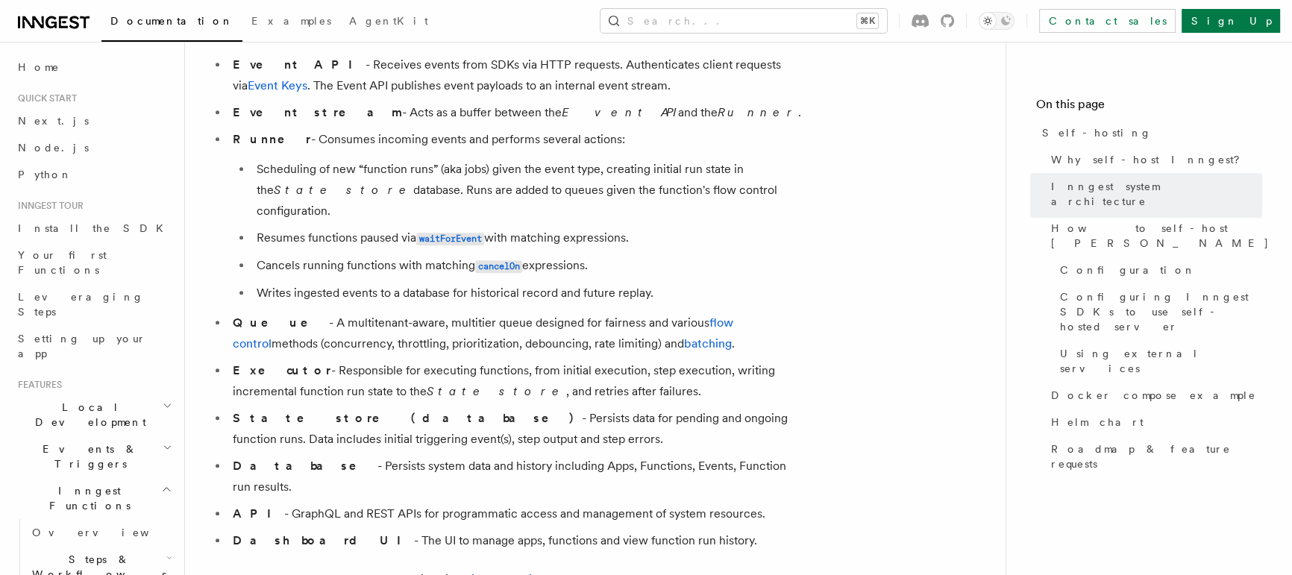
scroll to position [831, 0]
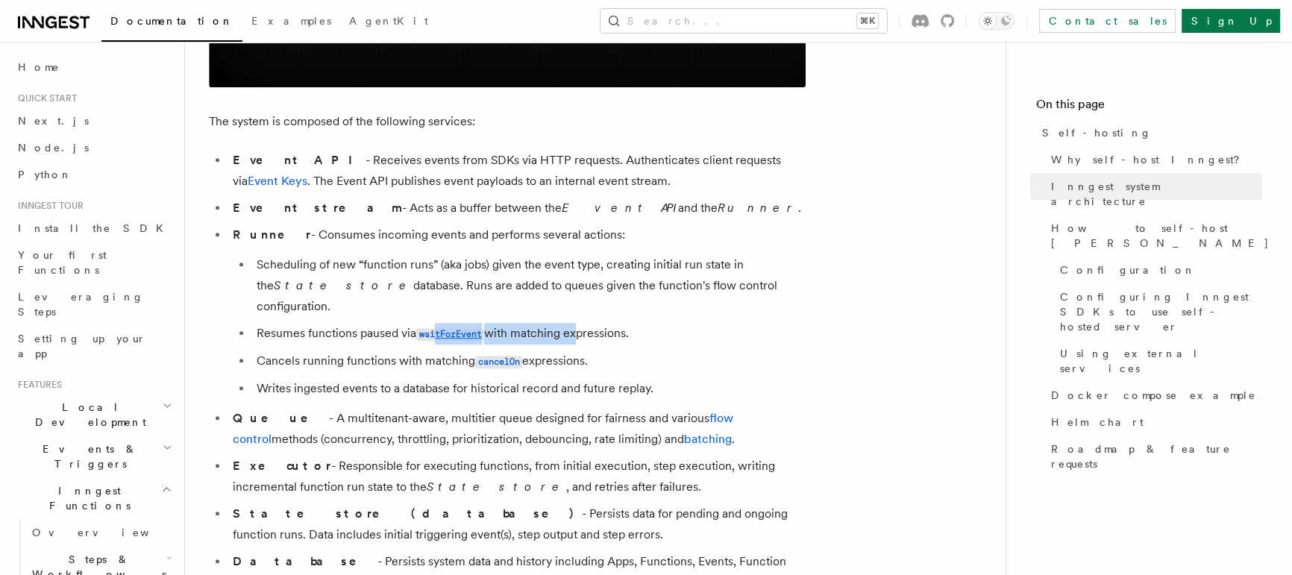
drag, startPoint x: 577, startPoint y: 309, endPoint x: 452, endPoint y: 283, distance: 128.0
click at [450, 284] on ul "Scheduling of new “function runs” (aka jobs) given the event type, creating ini…" at bounding box center [519, 326] width 573 height 145
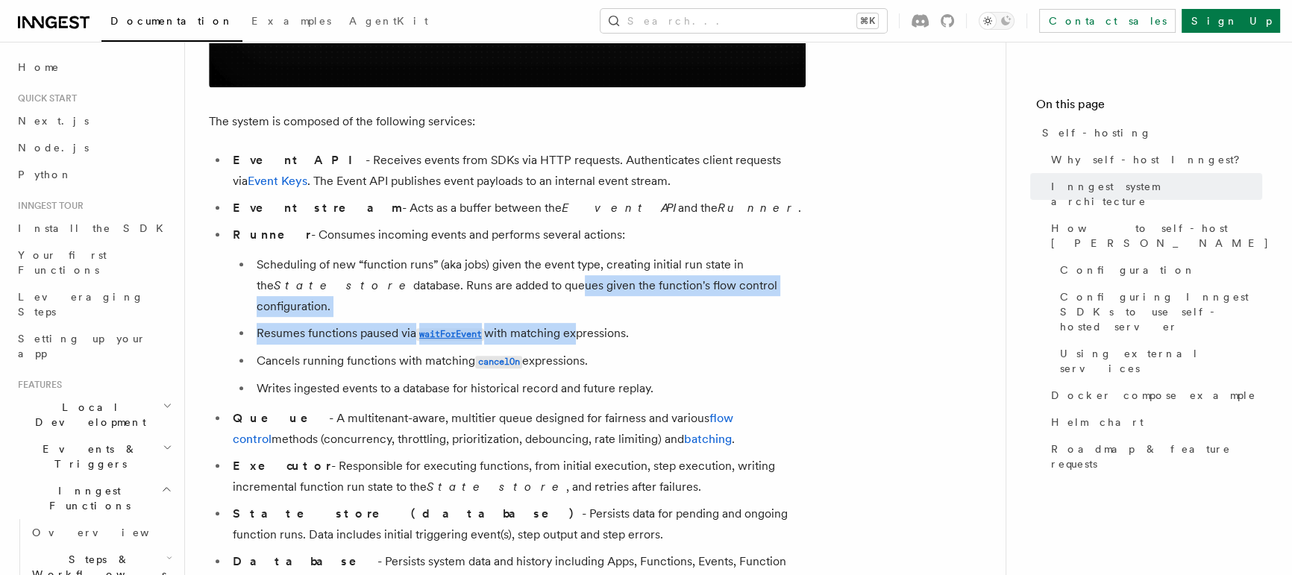
click at [452, 283] on li "Scheduling of new “function runs” (aka jobs) given the event type, creating ini…" at bounding box center [528, 285] width 553 height 63
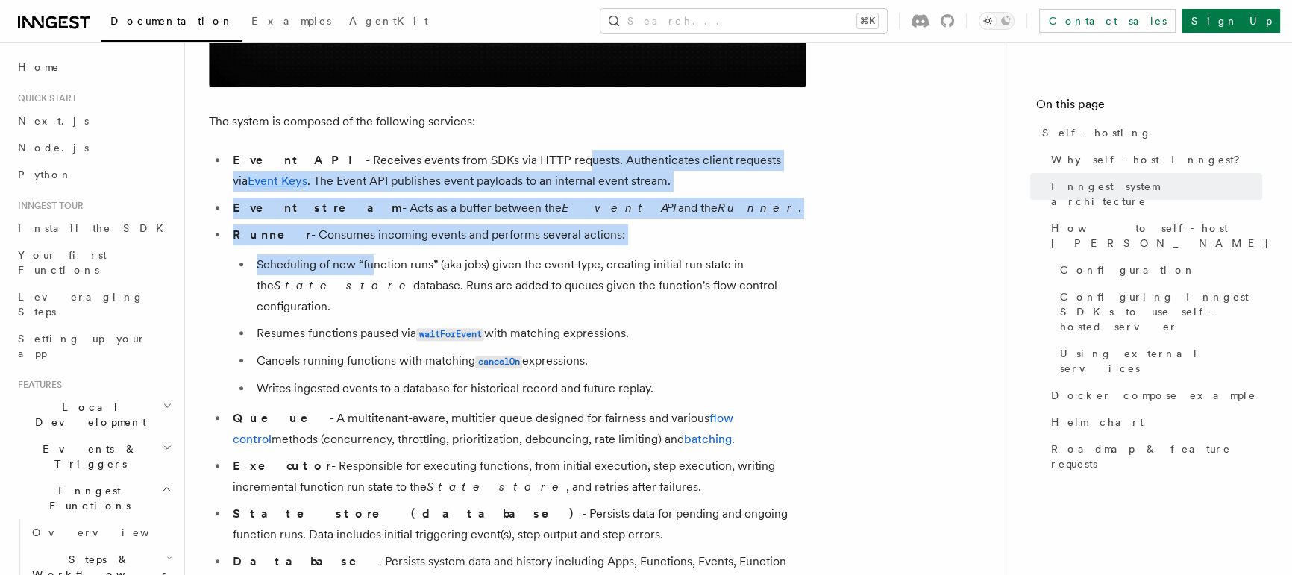
drag, startPoint x: 371, startPoint y: 271, endPoint x: 501, endPoint y: 169, distance: 165.6
click at [501, 169] on ul "Event API - Receives events from SDKs via HTTP requests. Authenticates client r…" at bounding box center [507, 398] width 597 height 497
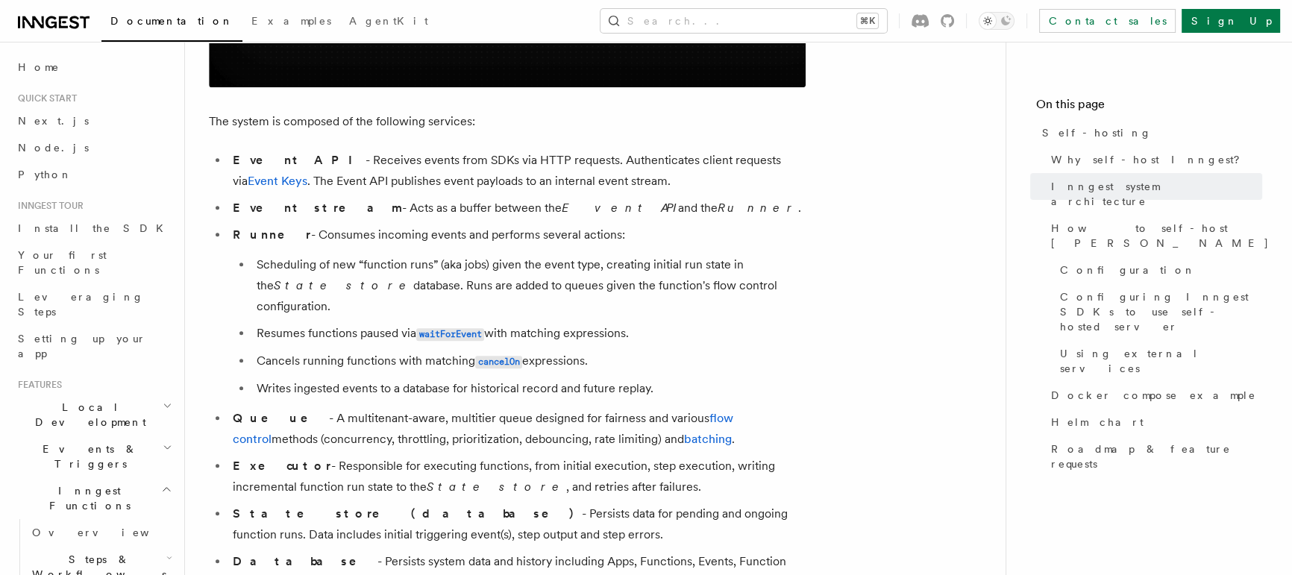
click at [501, 169] on li "Event API - Receives events from SDKs via HTTP requests. Authenticates client r…" at bounding box center [516, 171] width 577 height 42
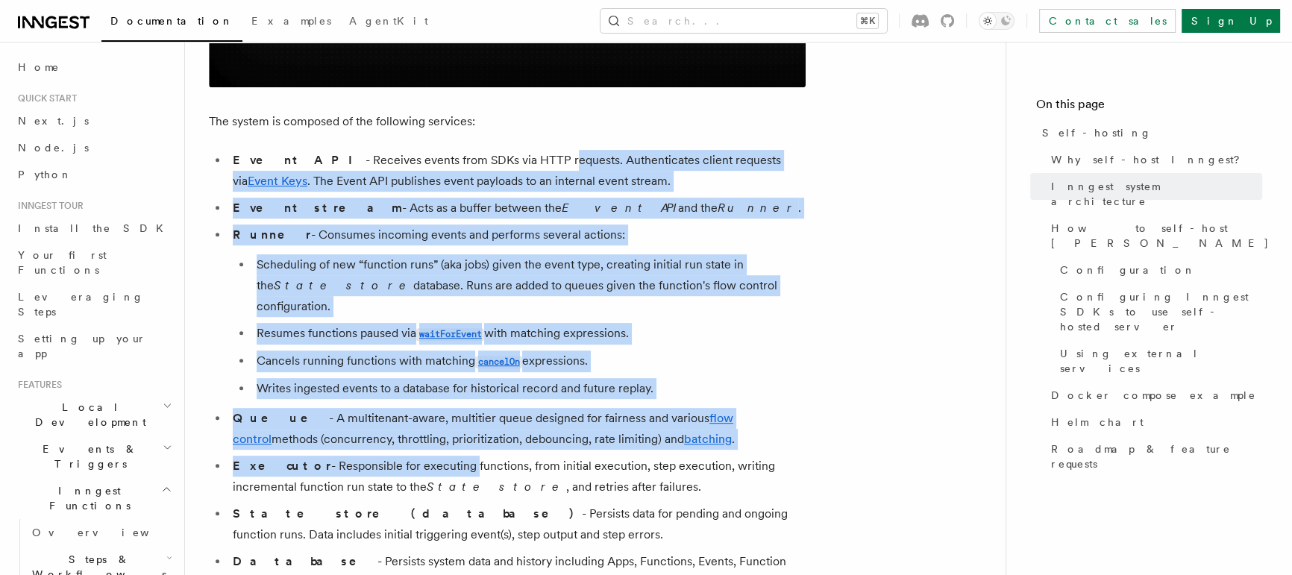
drag, startPoint x: 501, startPoint y: 169, endPoint x: 383, endPoint y: 463, distance: 317.2
click at [383, 463] on ul "Event API - Receives events from SDKs via HTTP requests. Authenticates client r…" at bounding box center [507, 398] width 597 height 497
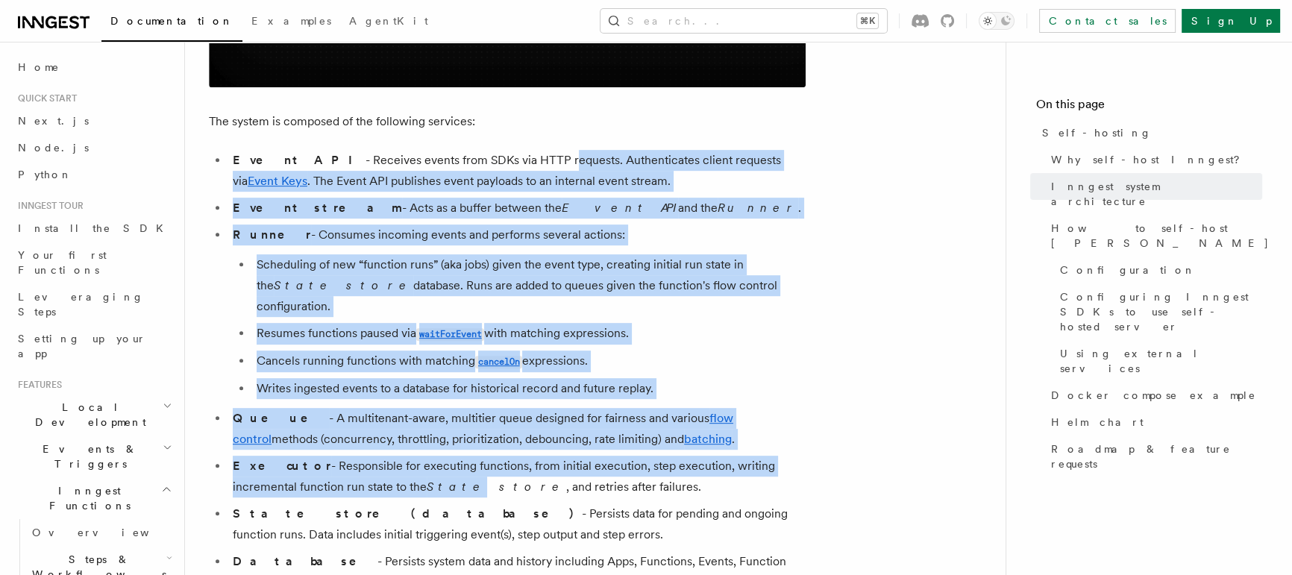
click at [427, 479] on em "State store" at bounding box center [496, 486] width 139 height 14
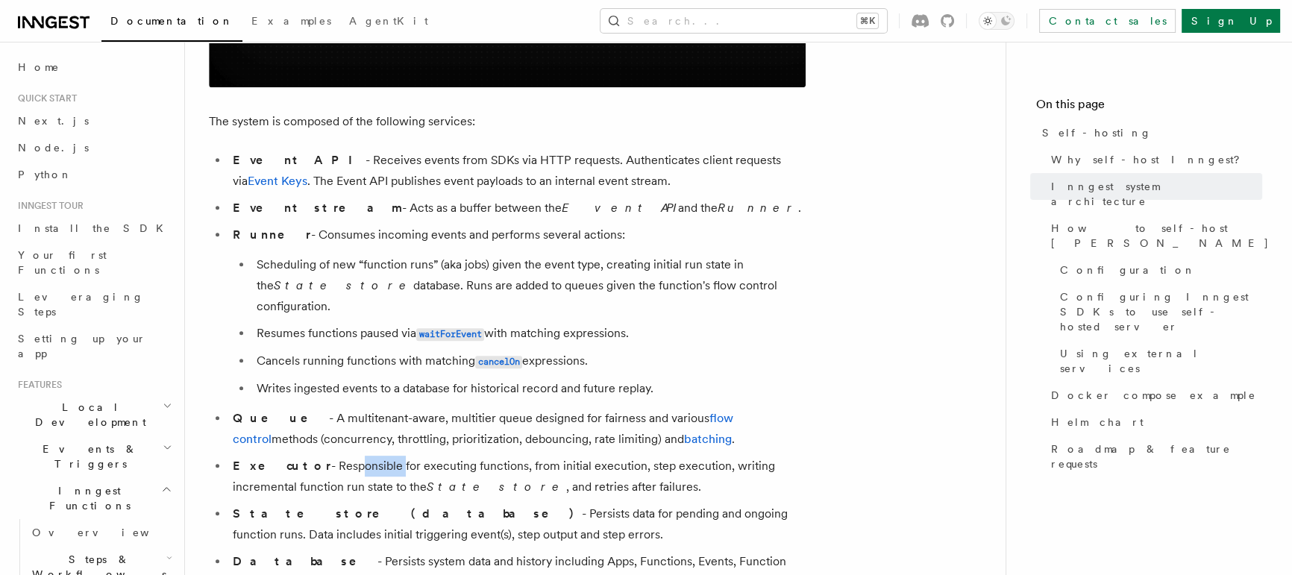
drag, startPoint x: 312, startPoint y: 435, endPoint x: 354, endPoint y: 424, distance: 44.1
click at [354, 424] on ul "Event API - Receives events from SDKs via HTTP requests. Authenticates client r…" at bounding box center [507, 398] width 597 height 497
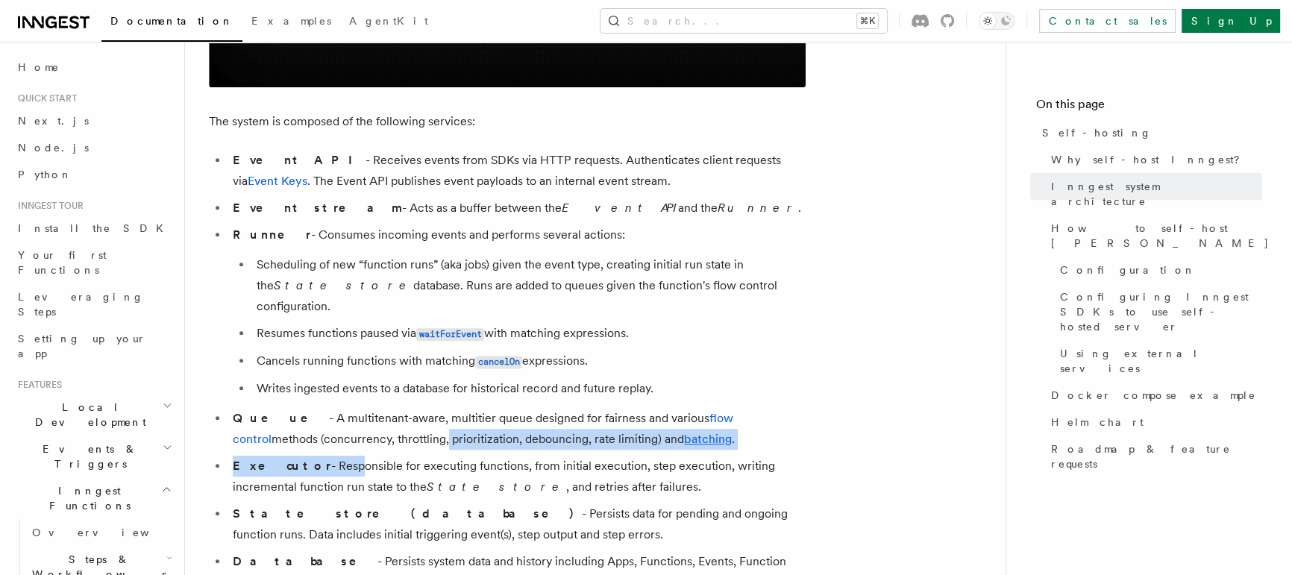
click at [354, 424] on li "Queue - A multitenant-aware, multitier queue designed for fairness and various …" at bounding box center [516, 429] width 577 height 42
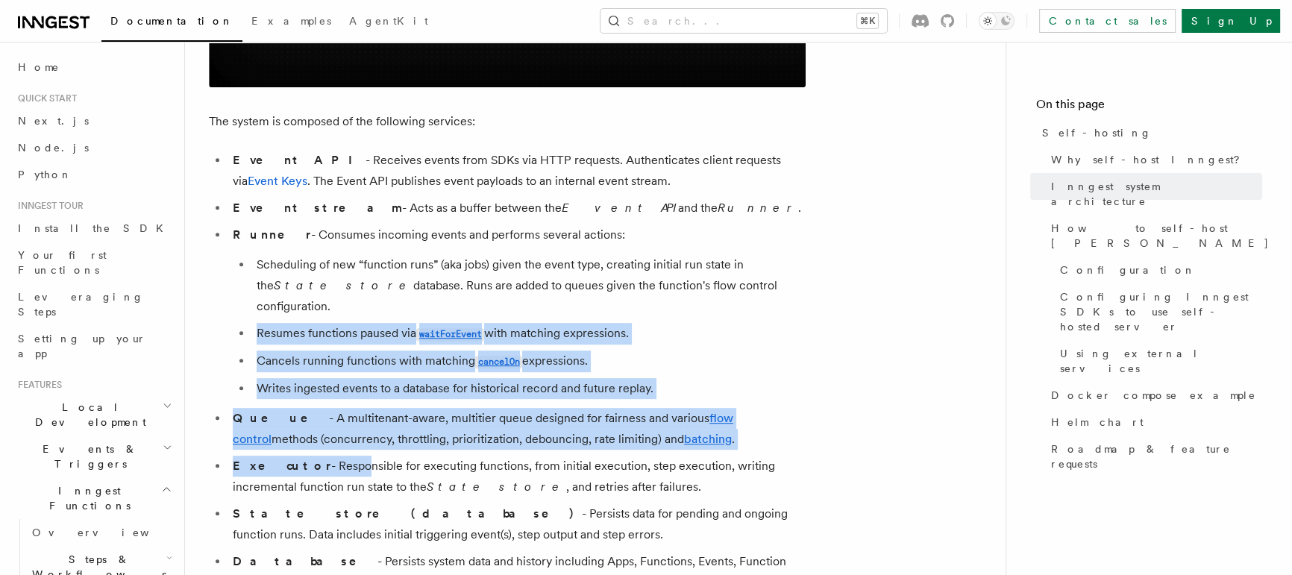
drag, startPoint x: 318, startPoint y: 435, endPoint x: 391, endPoint y: 291, distance: 161.7
click at [391, 291] on ul "Event API - Receives events from SDKs via HTTP requests. Authenticates client r…" at bounding box center [507, 398] width 597 height 497
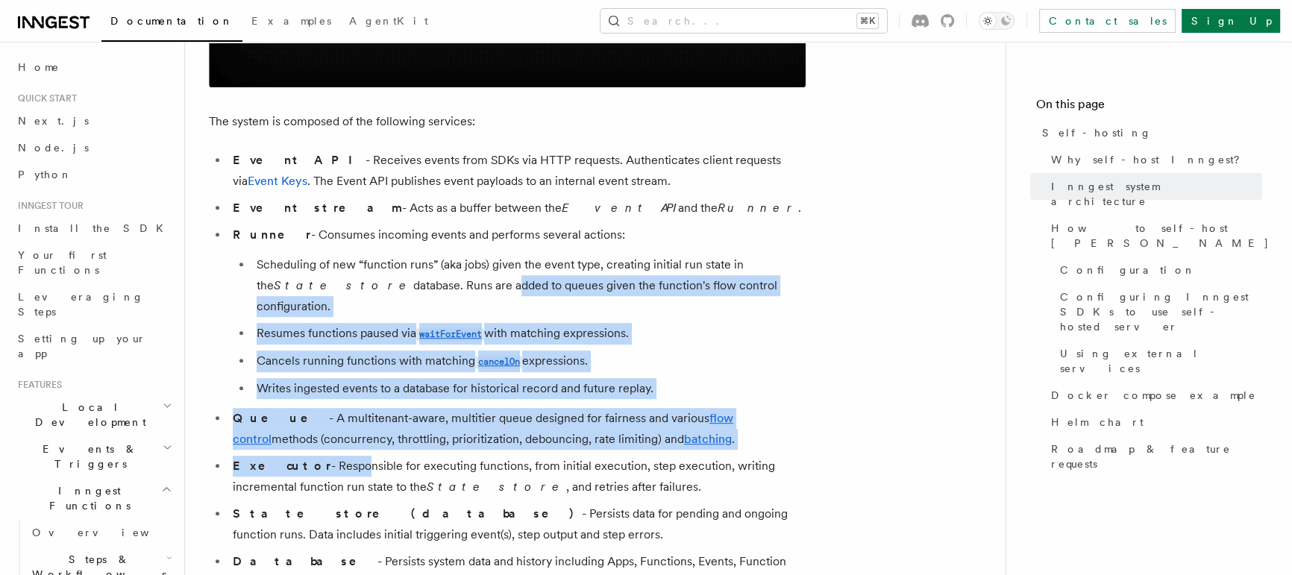
click at [391, 291] on li "Scheduling of new “function runs” (aka jobs) given the event type, creating ini…" at bounding box center [528, 285] width 553 height 63
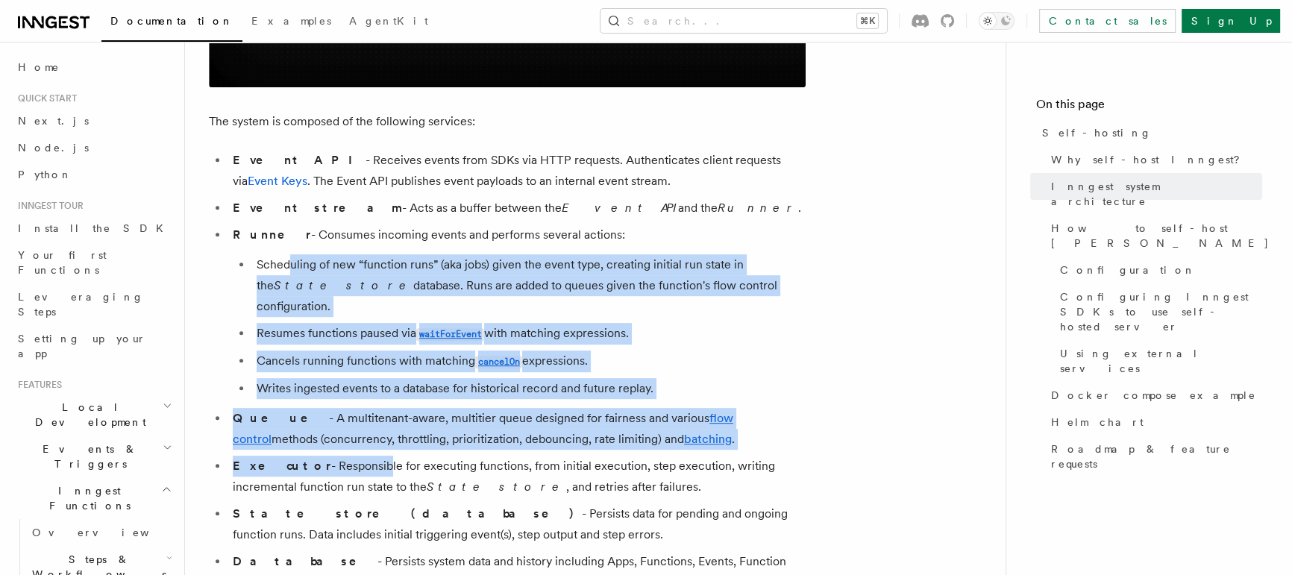
drag, startPoint x: 288, startPoint y: 265, endPoint x: 340, endPoint y: 441, distance: 184.3
click at [340, 441] on ul "Event API - Receives events from SDKs via HTTP requests. Authenticates client r…" at bounding box center [507, 398] width 597 height 497
click at [340, 456] on li "Executor - Responsible for executing functions, from initial execution, step ex…" at bounding box center [516, 477] width 577 height 42
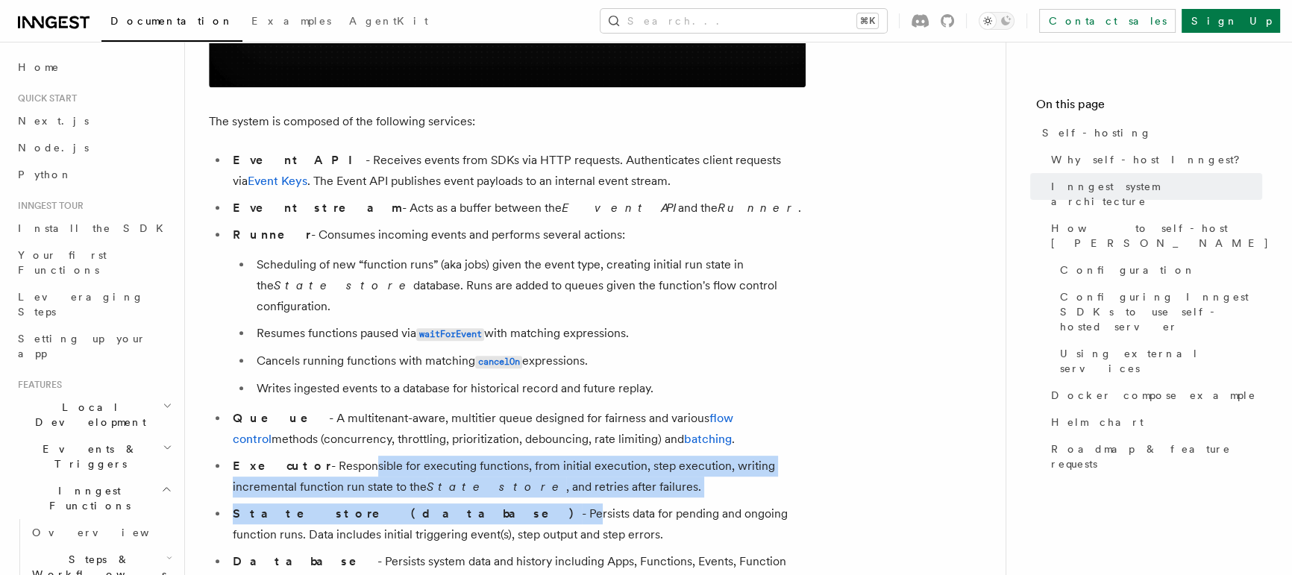
drag, startPoint x: 326, startPoint y: 441, endPoint x: 370, endPoint y: 501, distance: 74.1
click at [370, 500] on ul "Event API - Receives events from SDKs via HTTP requests. Authenticates client r…" at bounding box center [507, 398] width 597 height 497
click at [434, 480] on ul "Event API - Receives events from SDKs via HTTP requests. Authenticates client r…" at bounding box center [507, 398] width 597 height 497
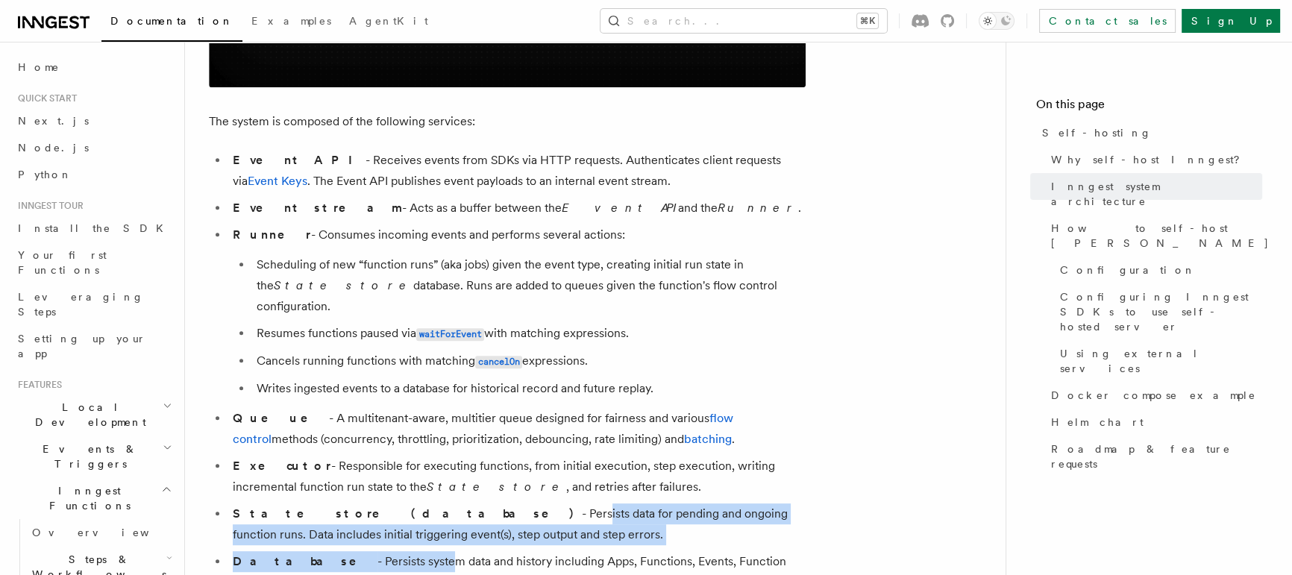
drag, startPoint x: 380, startPoint y: 488, endPoint x: 356, endPoint y: 539, distance: 56.0
click at [356, 539] on ul "Event API - Receives events from SDKs via HTTP requests. Authenticates client r…" at bounding box center [507, 398] width 597 height 497
click at [356, 551] on li "Database - Persists system data and history including Apps, Functions, Events, …" at bounding box center [516, 572] width 577 height 42
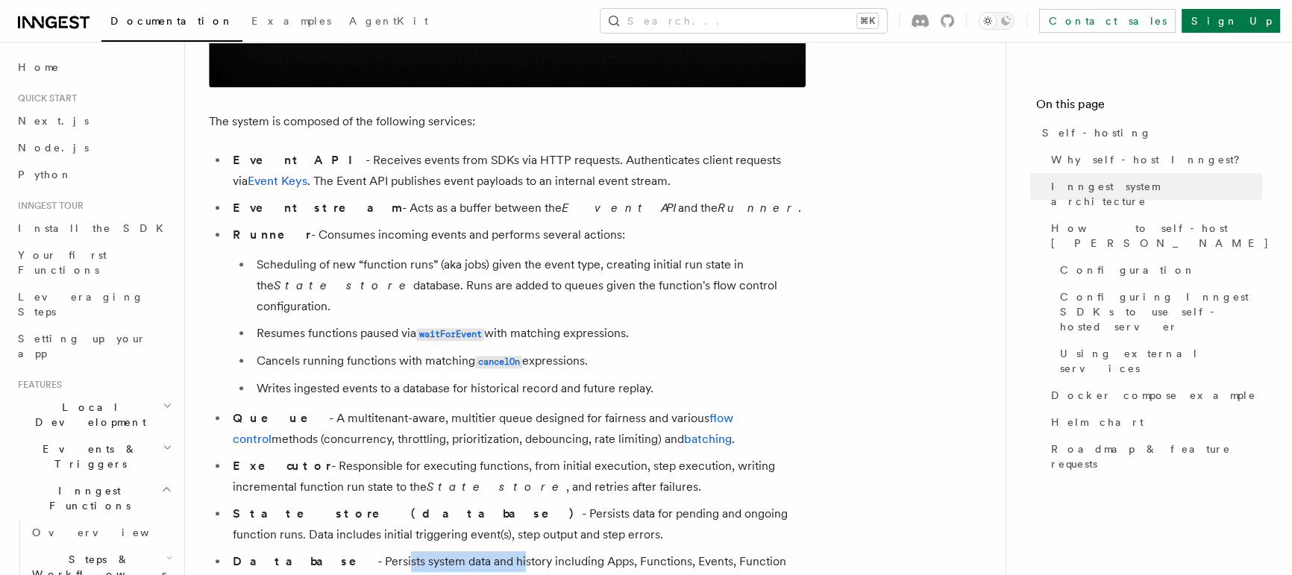
drag, startPoint x: 317, startPoint y: 540, endPoint x: 431, endPoint y: 540, distance: 114.1
click at [431, 551] on li "Database - Persists system data and history including Apps, Functions, Events, …" at bounding box center [516, 572] width 577 height 42
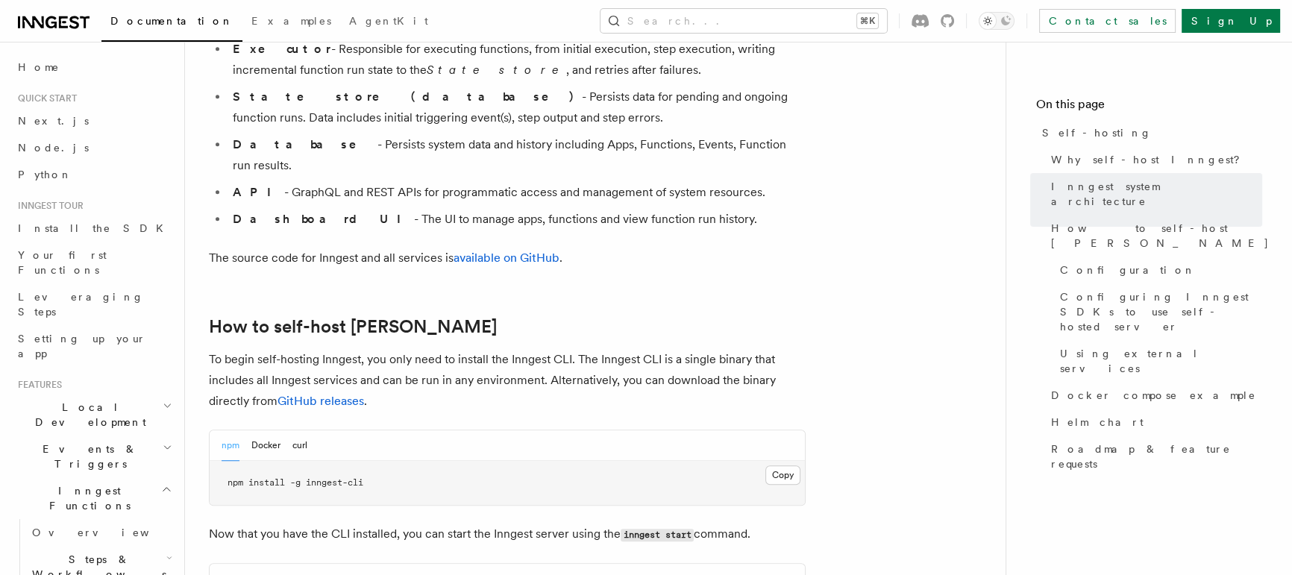
click at [431, 564] on div "shell Docker" at bounding box center [507, 579] width 595 height 31
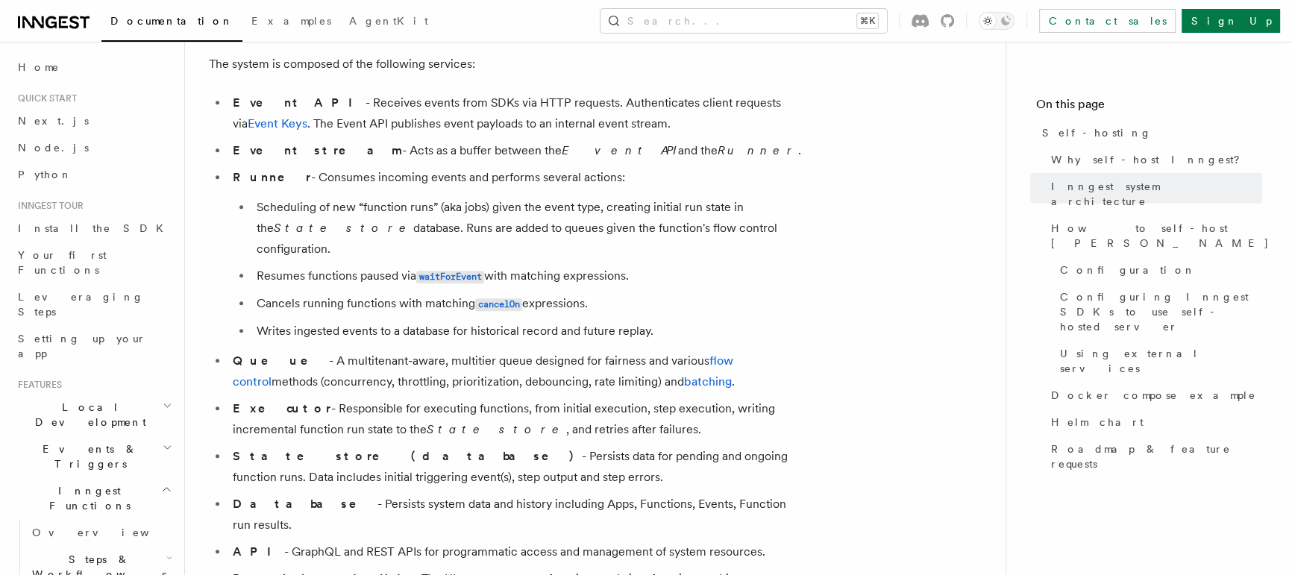
scroll to position [885, 0]
drag, startPoint x: 431, startPoint y: 540, endPoint x: 424, endPoint y: 416, distance: 124.0
click at [424, 421] on ul "Event API - Receives events from SDKs via HTTP requests. Authenticates client r…" at bounding box center [507, 343] width 597 height 497
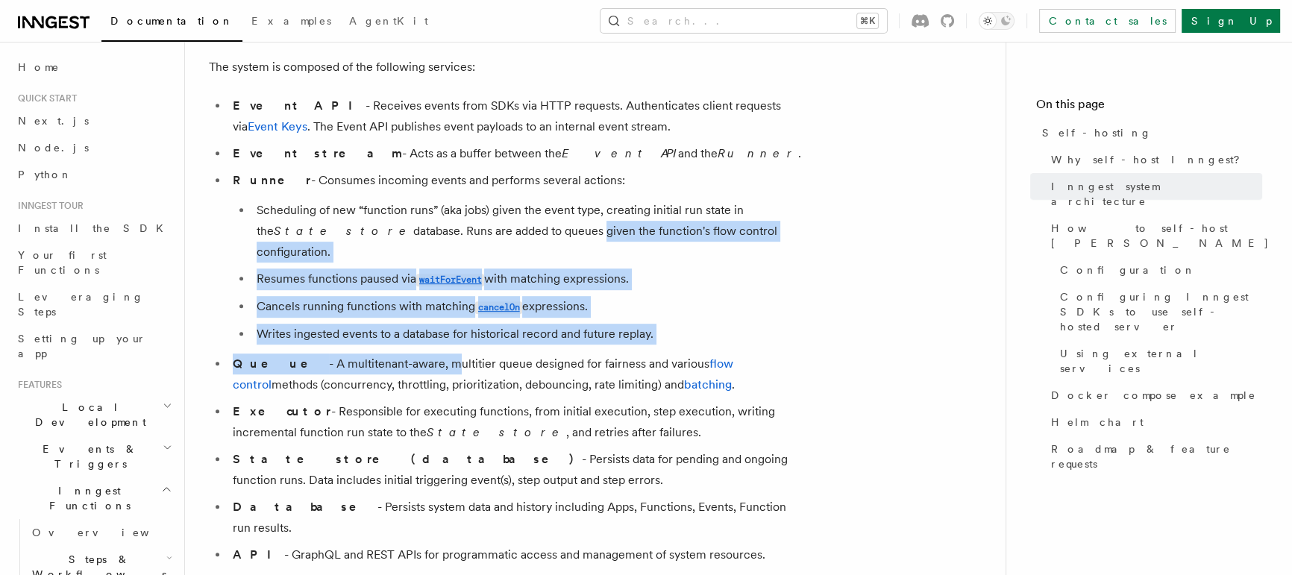
drag, startPoint x: 398, startPoint y: 344, endPoint x: 478, endPoint y: 230, distance: 139.2
click at [478, 230] on ul "Event API - Receives events from SDKs via HTTP requests. Authenticates client r…" at bounding box center [507, 343] width 597 height 497
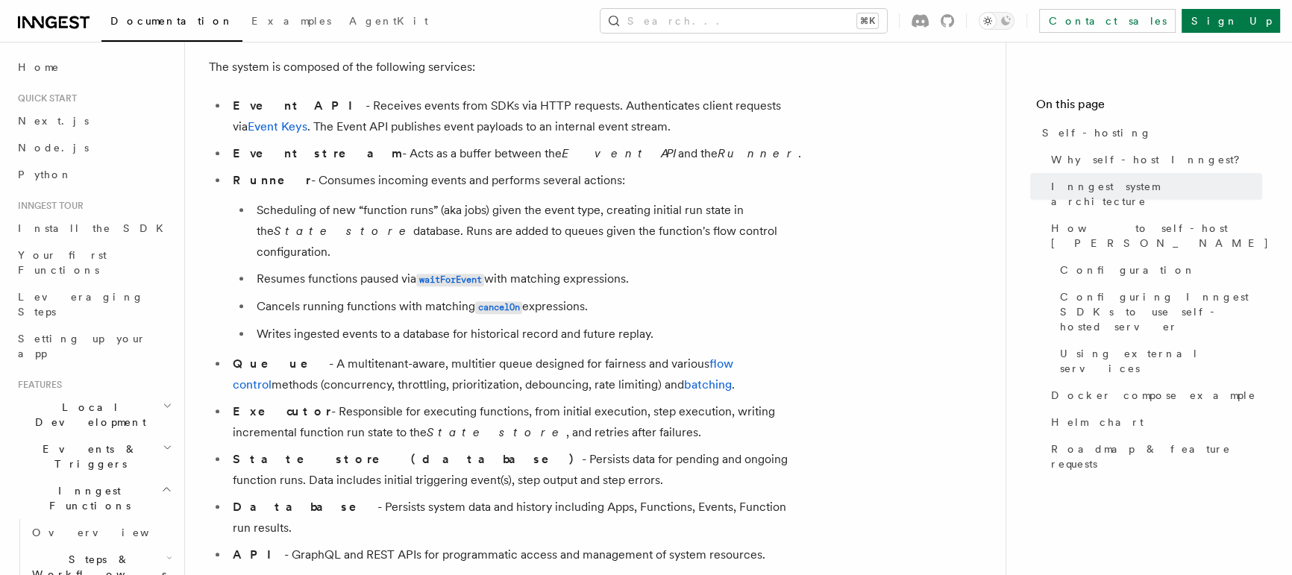
click at [450, 204] on li "Scheduling of new “function runs” (aka jobs) given the event type, creating ini…" at bounding box center [528, 231] width 553 height 63
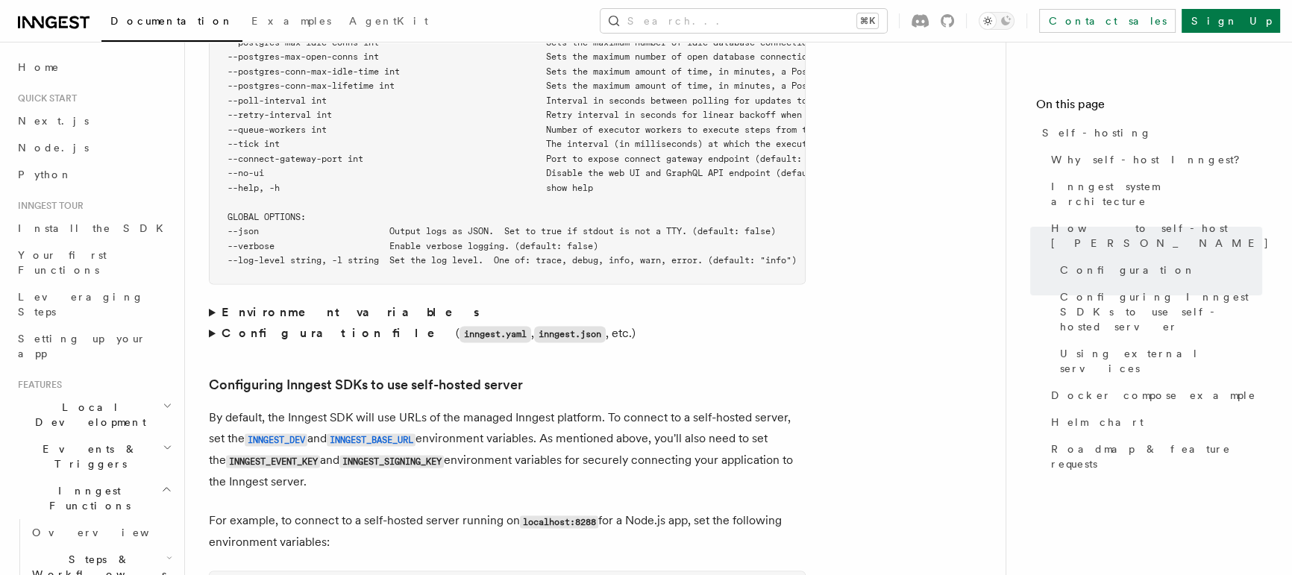
scroll to position [2923, 0]
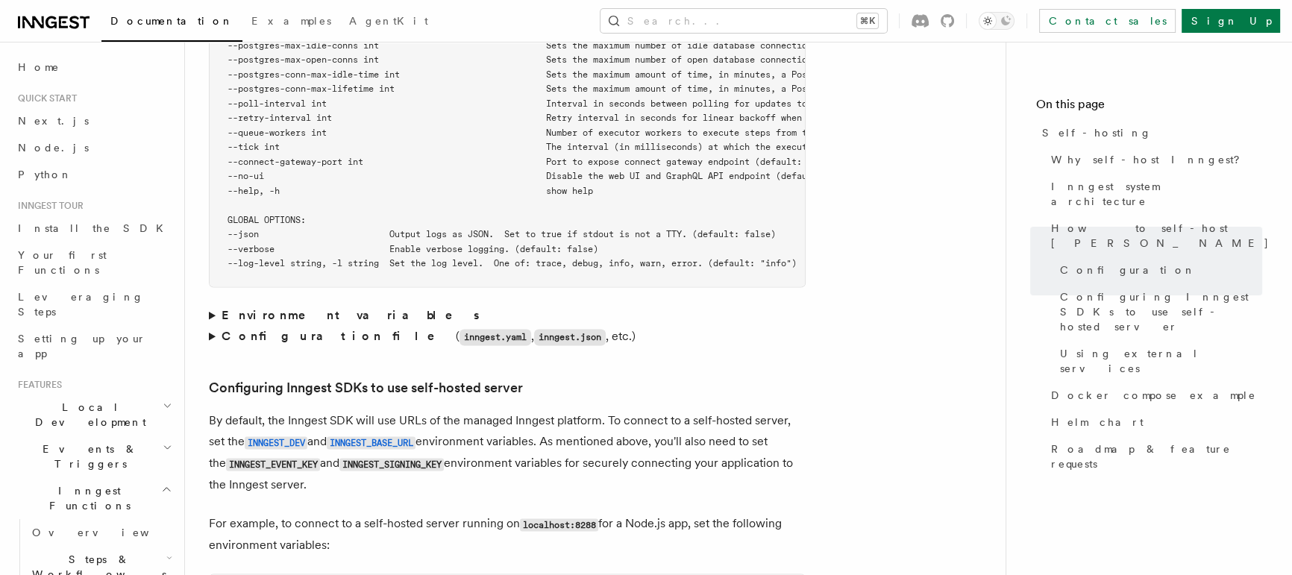
drag, startPoint x: 450, startPoint y: 204, endPoint x: 500, endPoint y: 128, distance: 91.0
click at [500, 128] on code "$ inngest start --help NAME: inngest start - [Beta] Run Inngest as a single-nod…" at bounding box center [733, 9] width 1013 height 520
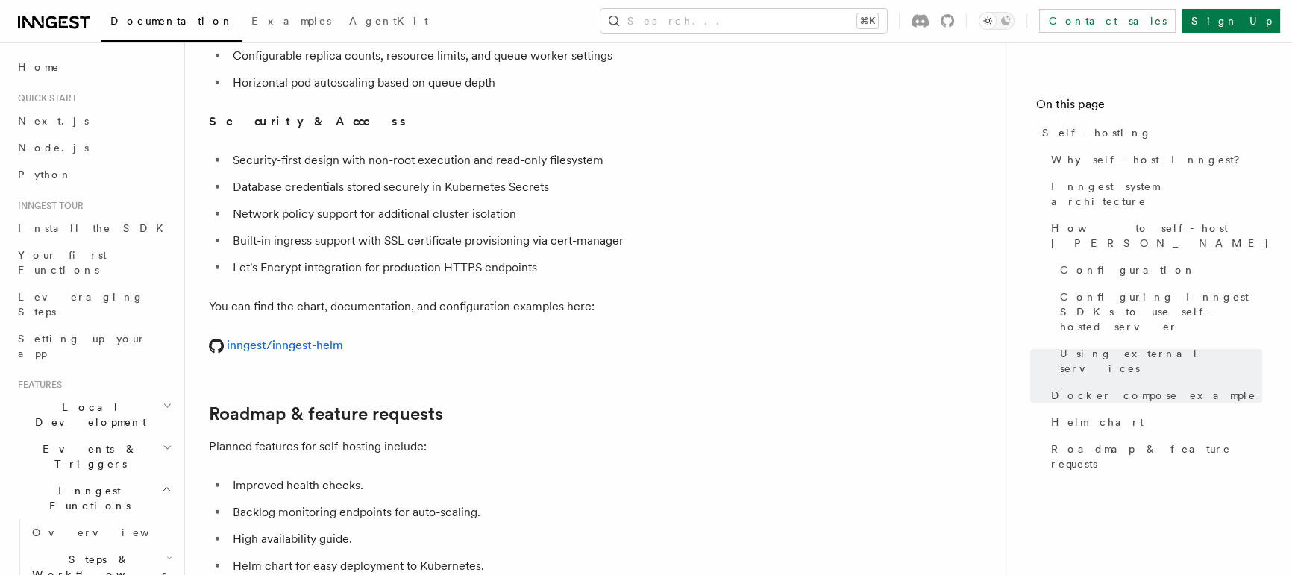
scroll to position [5481, 0]
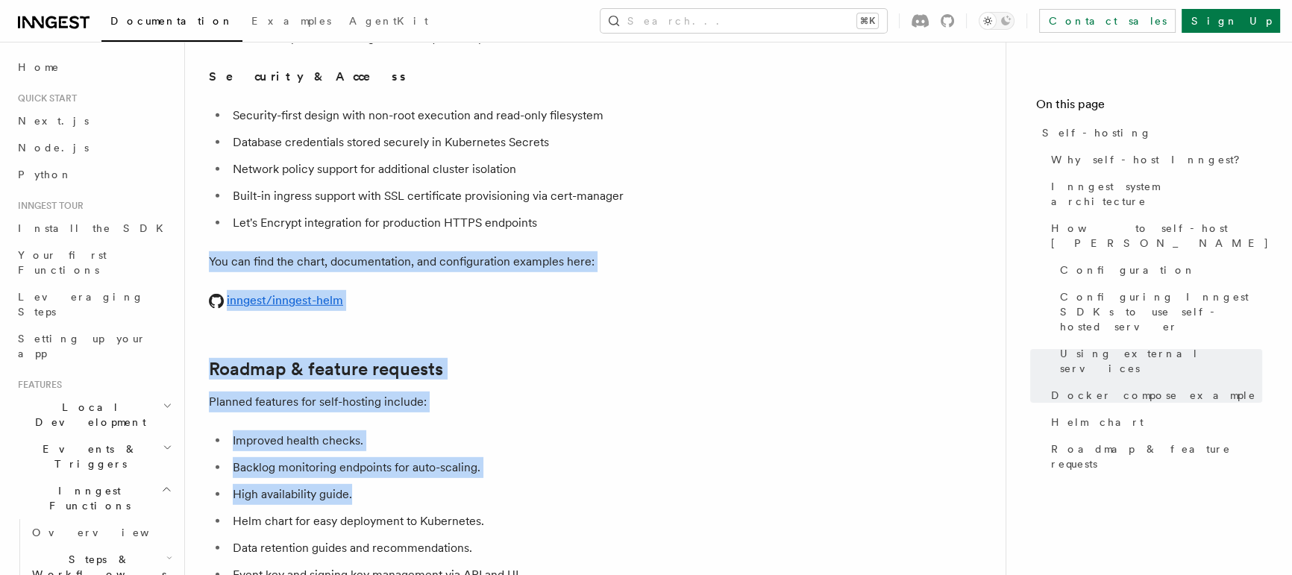
drag, startPoint x: 412, startPoint y: 471, endPoint x: 477, endPoint y: 216, distance: 262.2
click at [477, 251] on p "You can find the chart, documentation, and configuration examples here:" at bounding box center [507, 261] width 597 height 21
drag, startPoint x: 477, startPoint y: 198, endPoint x: 424, endPoint y: 496, distance: 302.8
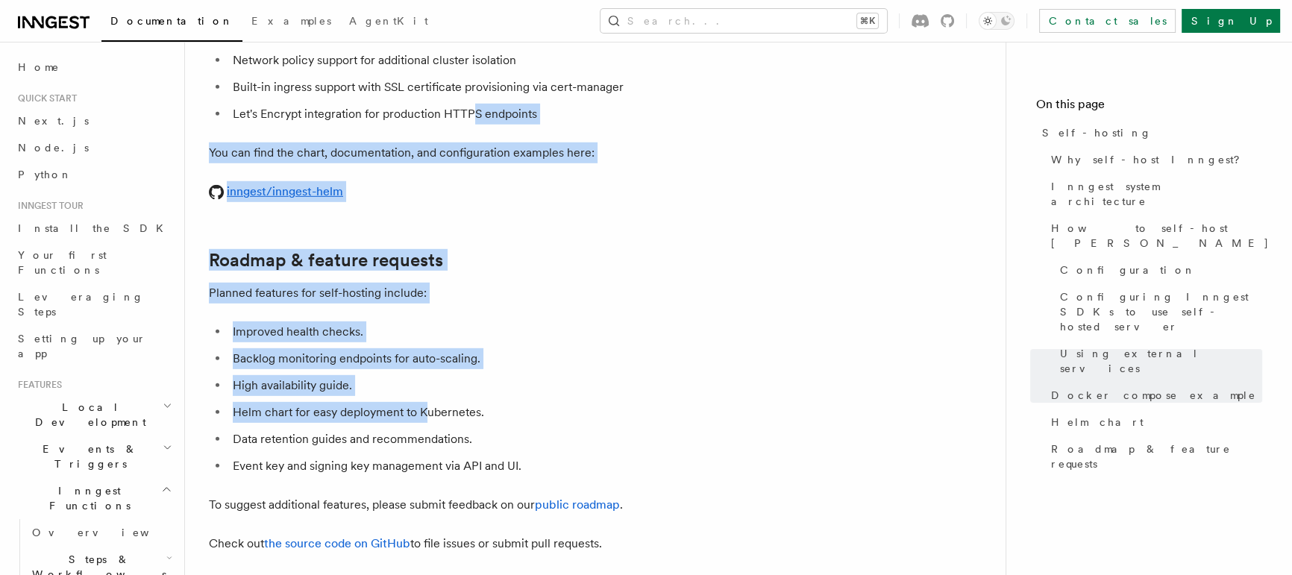
scroll to position [5591, 0]
click at [595, 497] on link "public roadmap" at bounding box center [577, 504] width 85 height 14
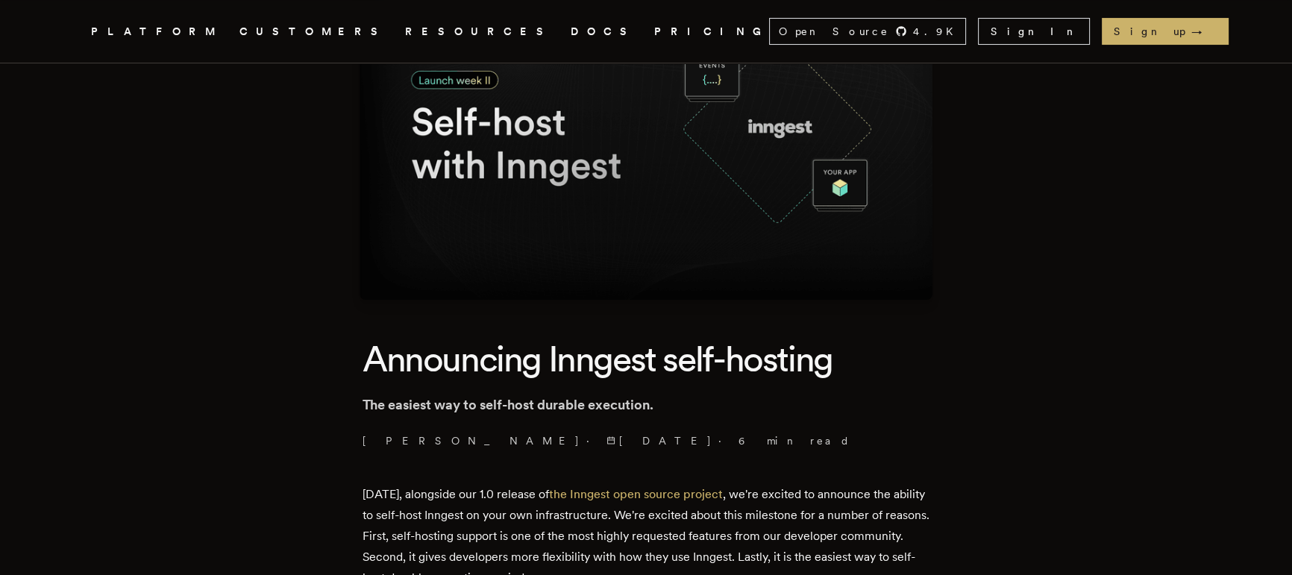
scroll to position [465, 0]
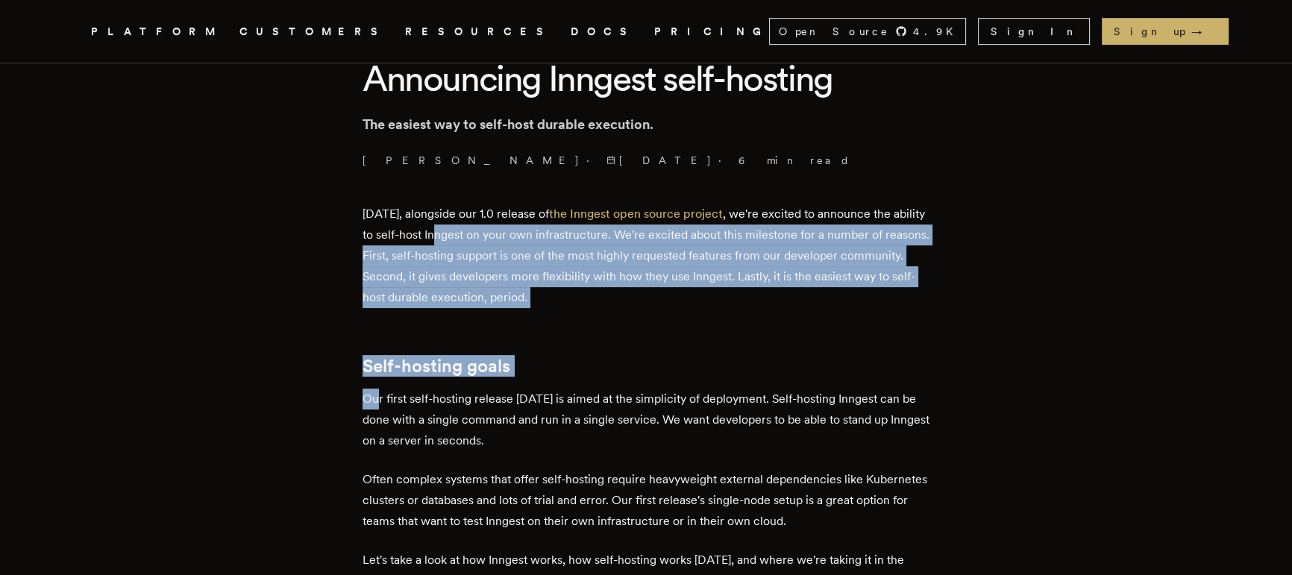
drag, startPoint x: 383, startPoint y: 395, endPoint x: 438, endPoint y: 226, distance: 178.0
click at [438, 226] on p "Today, alongside our 1.0 release of the Inngest open source project , we're exc…" at bounding box center [645, 256] width 567 height 104
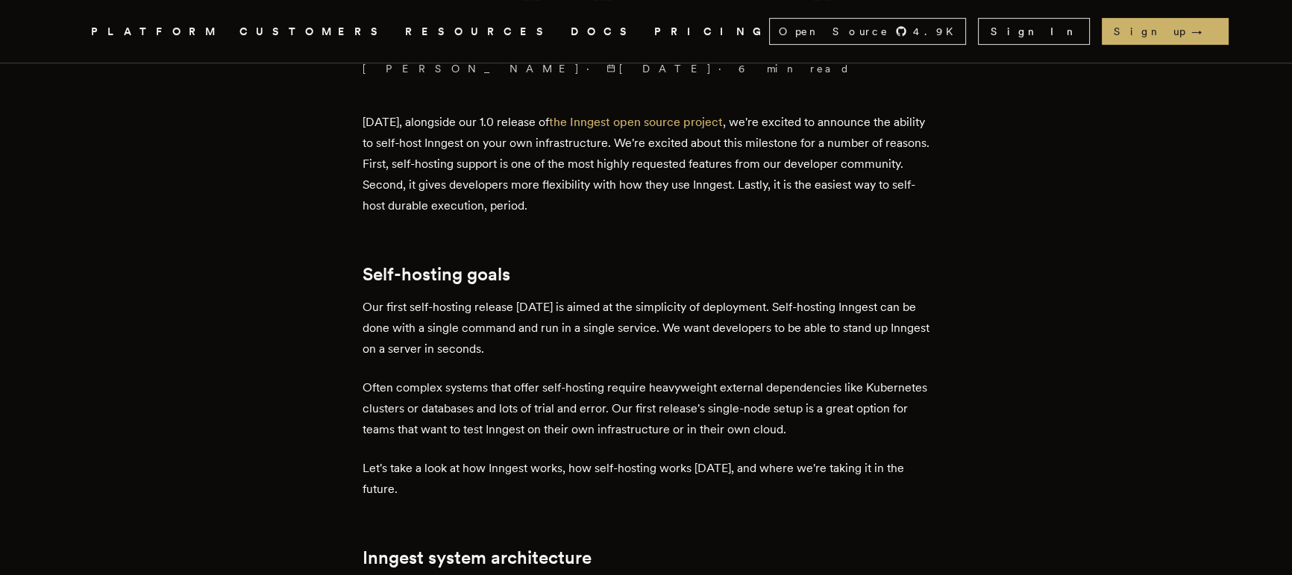
scroll to position [557, 0]
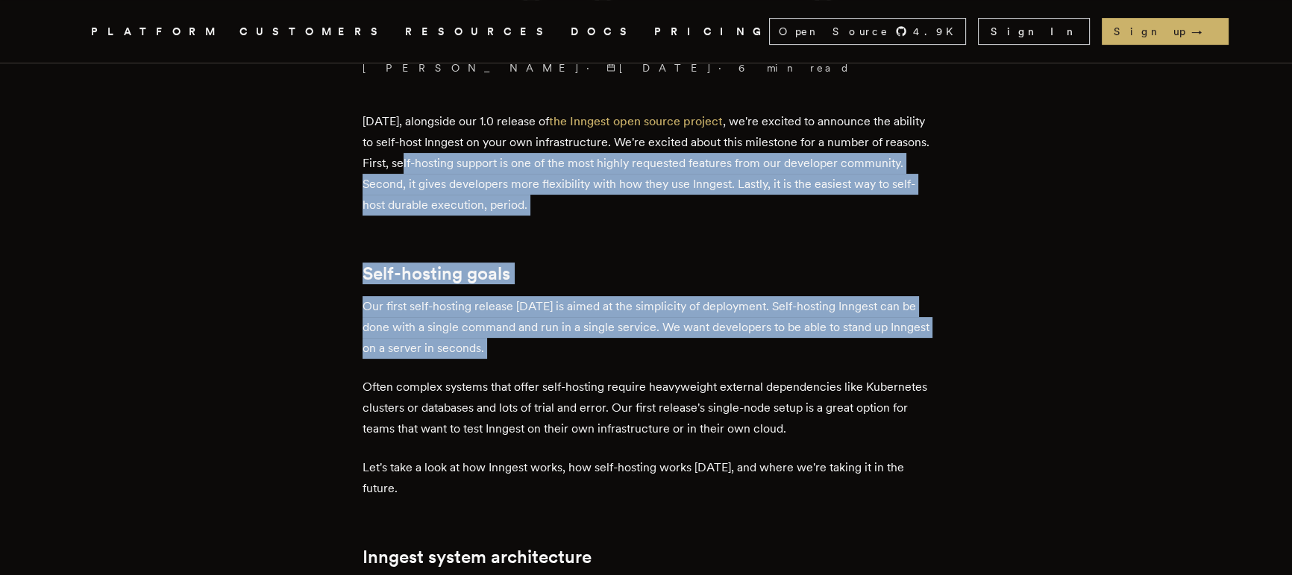
drag, startPoint x: 455, startPoint y: 169, endPoint x: 488, endPoint y: 379, distance: 212.8
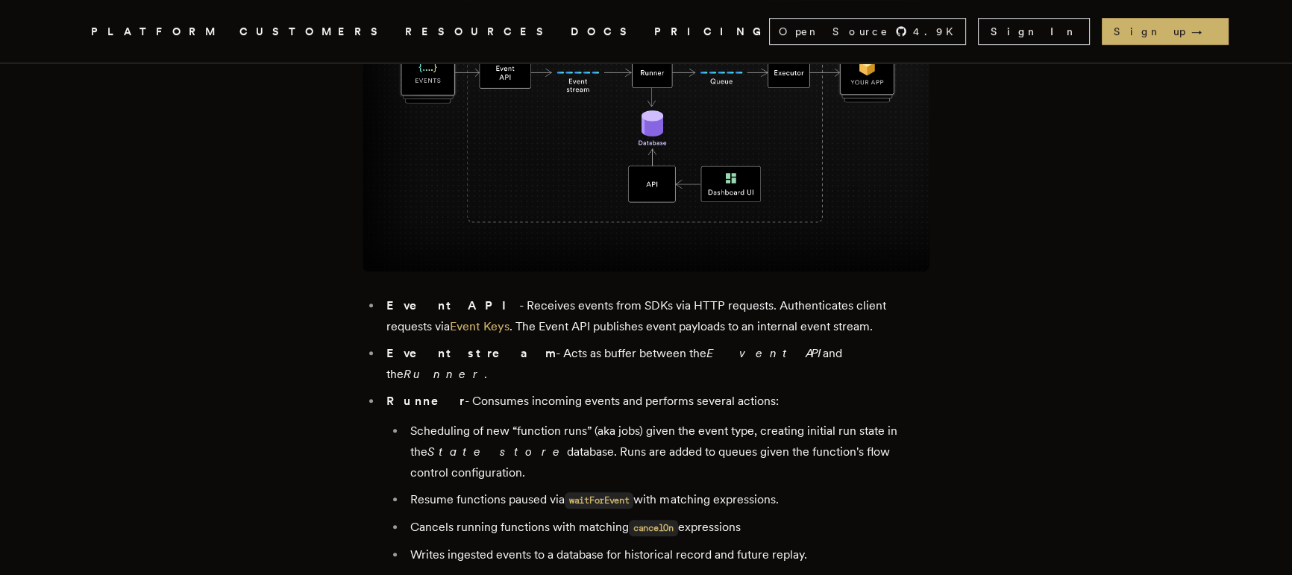
scroll to position [1367, 0]
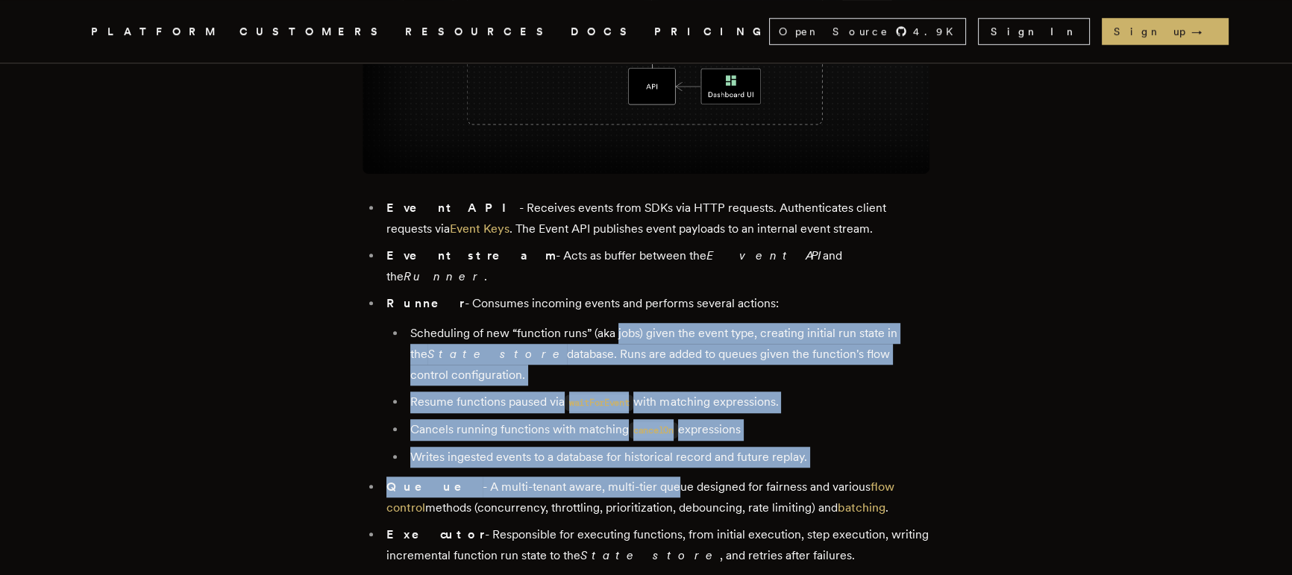
drag, startPoint x: 623, startPoint y: 316, endPoint x: 617, endPoint y: 481, distance: 164.9
click at [619, 480] on ul "Event API - Receives events from SDKs via HTTP requests. Authenticates client r…" at bounding box center [645, 457] width 567 height 518
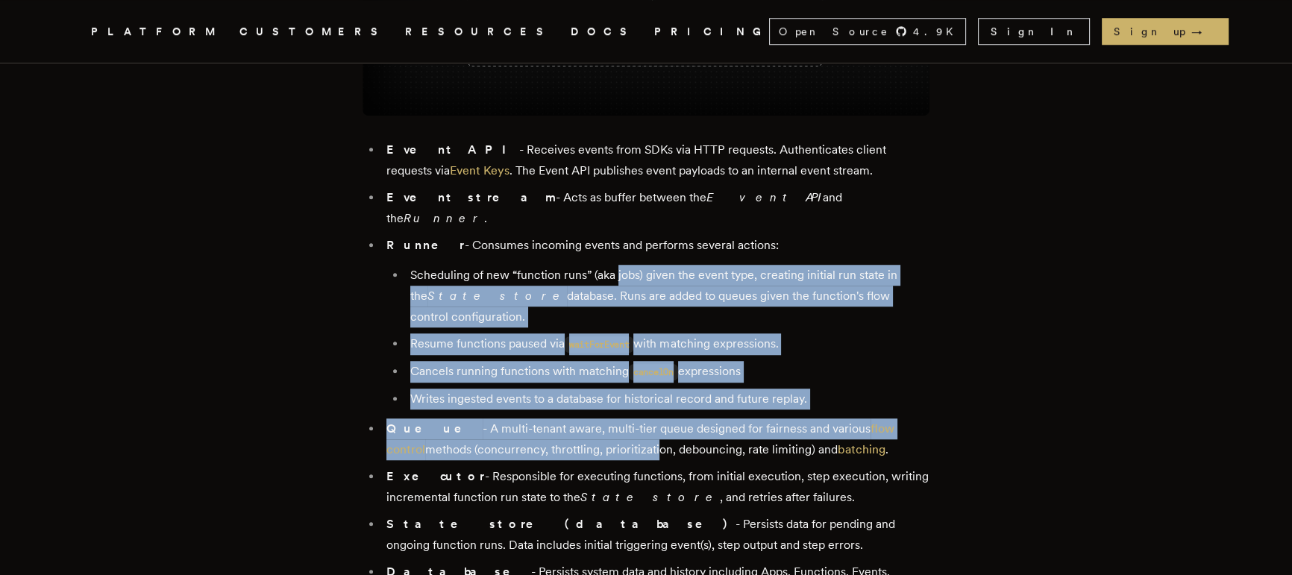
scroll to position [1442, 0]
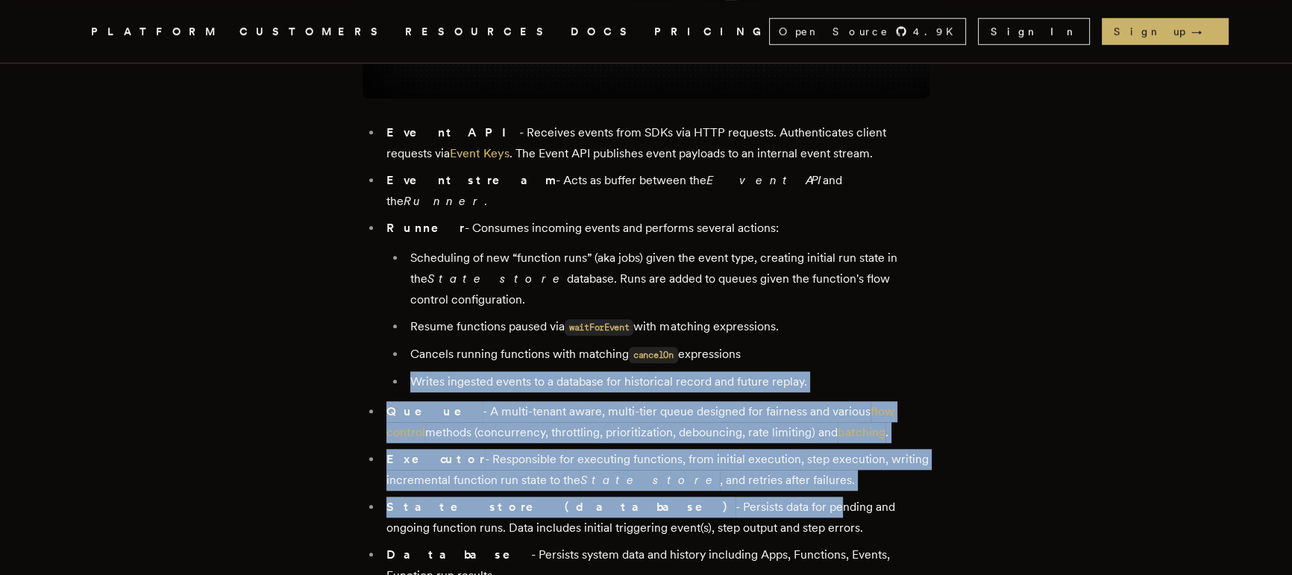
drag, startPoint x: 617, startPoint y: 481, endPoint x: 565, endPoint y: 339, distance: 151.7
click at [565, 339] on ul "Event API - Receives events from SDKs via HTTP requests. Authenticates client r…" at bounding box center [645, 381] width 567 height 518
click at [565, 339] on ul "Scheduling of new “function runs” (aka jobs) given the event type, creating ini…" at bounding box center [657, 320] width 543 height 145
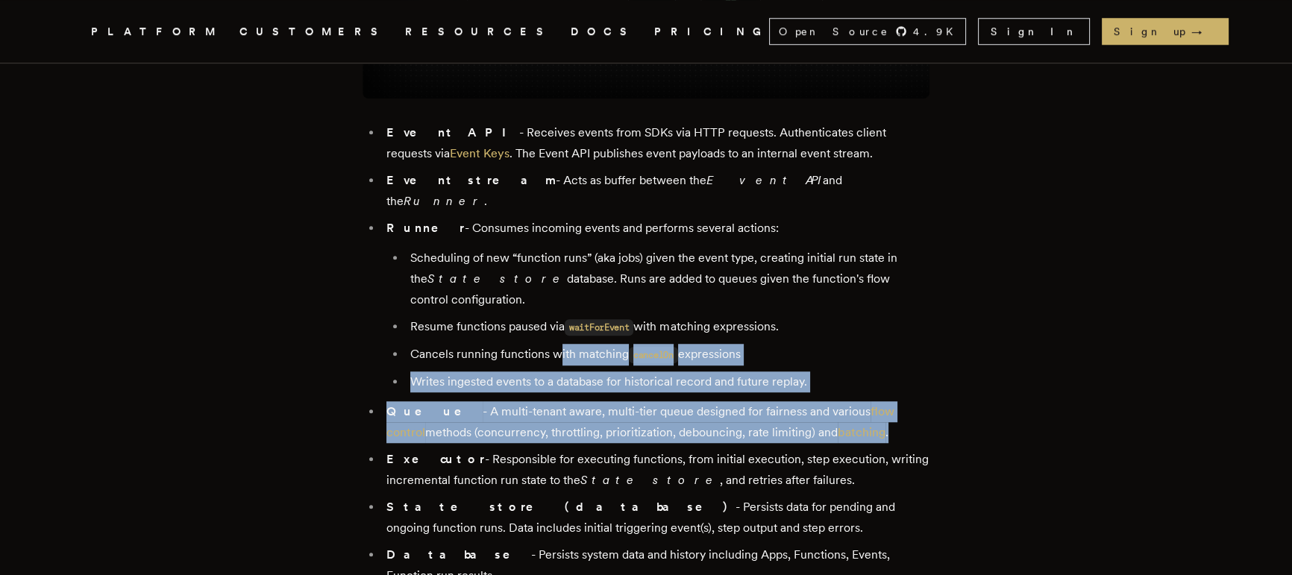
drag, startPoint x: 561, startPoint y: 324, endPoint x: 587, endPoint y: 432, distance: 111.2
click at [587, 432] on ul "Event API - Receives events from SDKs via HTTP requests. Authenticates client r…" at bounding box center [645, 381] width 567 height 518
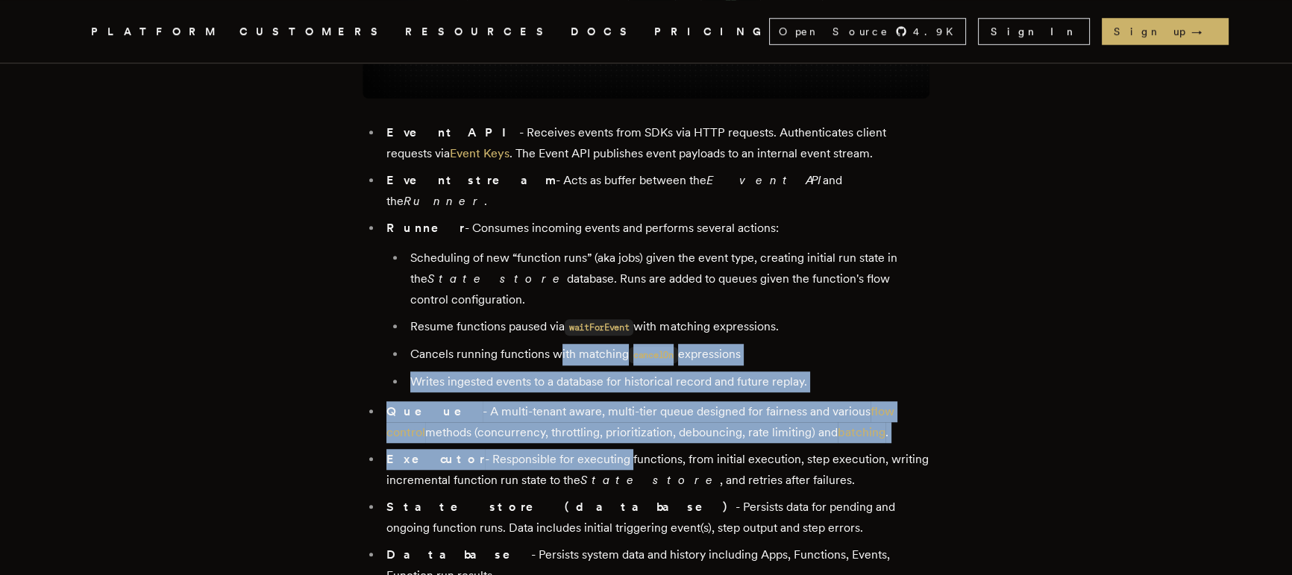
click at [587, 449] on li "Executor - Responsible for executing functions, from initial execution, step ex…" at bounding box center [655, 470] width 547 height 42
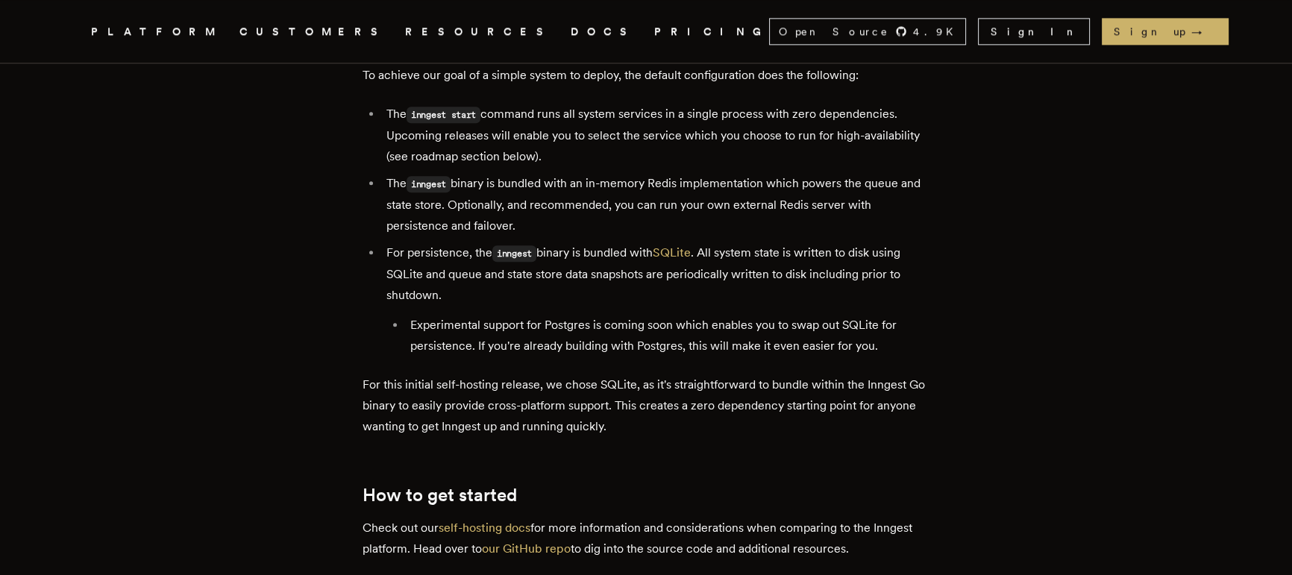
scroll to position [2259, 0]
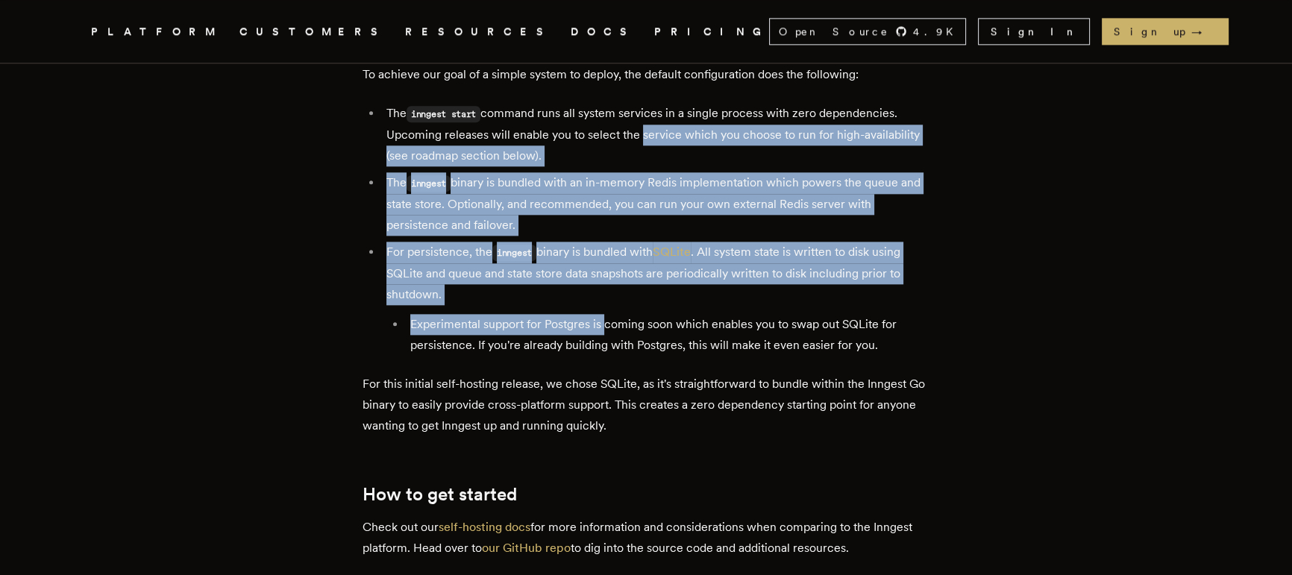
drag, startPoint x: 611, startPoint y: 277, endPoint x: 639, endPoint y: 97, distance: 182.7
click at [639, 103] on ul "The inngest start command runs all system services in a single process with zer…" at bounding box center [645, 229] width 567 height 253
click at [639, 103] on li "The inngest start command runs all system services in a single process with zer…" at bounding box center [655, 134] width 547 height 63
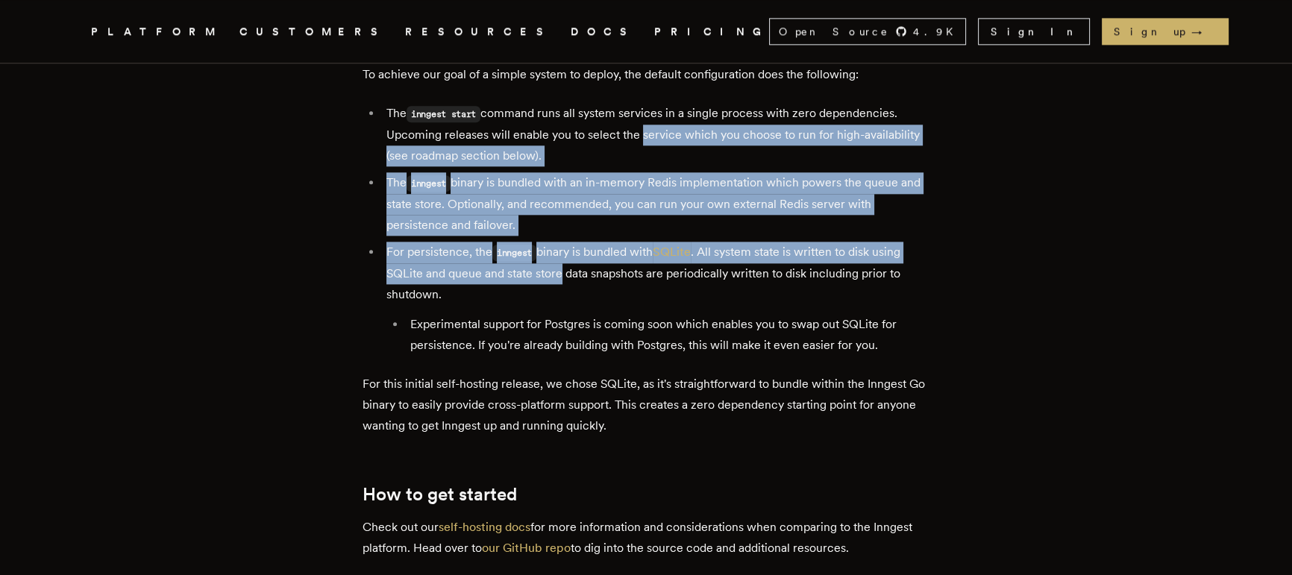
drag, startPoint x: 639, startPoint y: 89, endPoint x: 570, endPoint y: 218, distance: 145.8
click at [570, 218] on ul "The inngest start command runs all system services in a single process with zer…" at bounding box center [645, 229] width 567 height 253
click at [570, 242] on li "For persistence, the inngest binary is bundled with SQLite . All system state i…" at bounding box center [655, 299] width 547 height 114
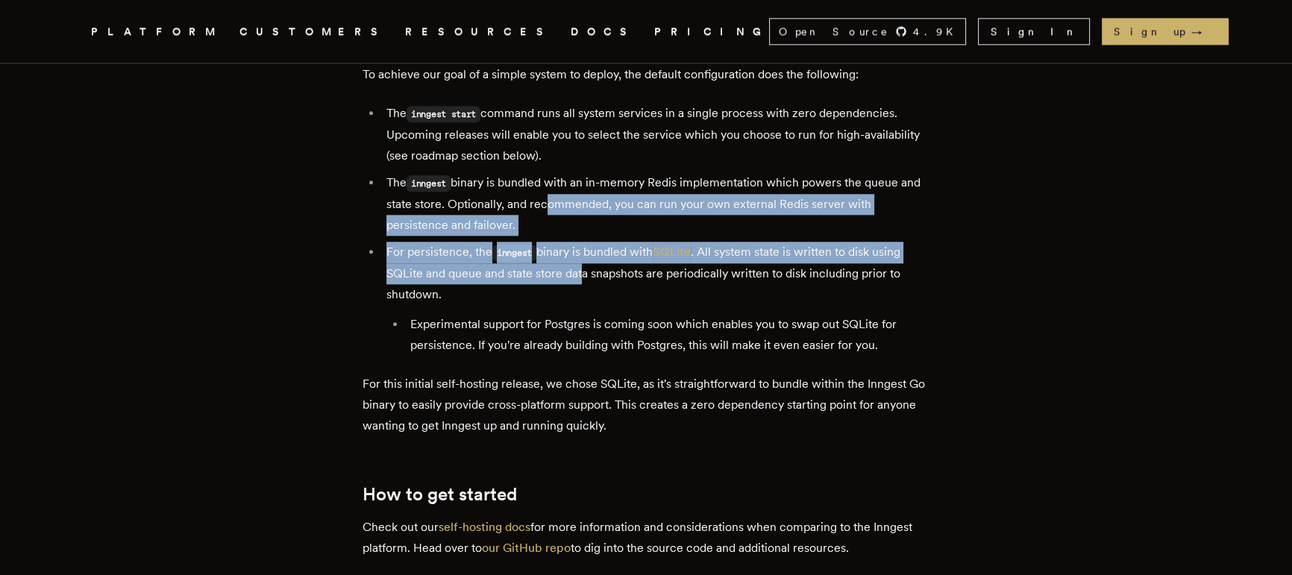
drag, startPoint x: 567, startPoint y: 163, endPoint x: 593, endPoint y: 256, distance: 96.6
click at [592, 254] on ul "The inngest start command runs all system services in a single process with zer…" at bounding box center [645, 229] width 567 height 253
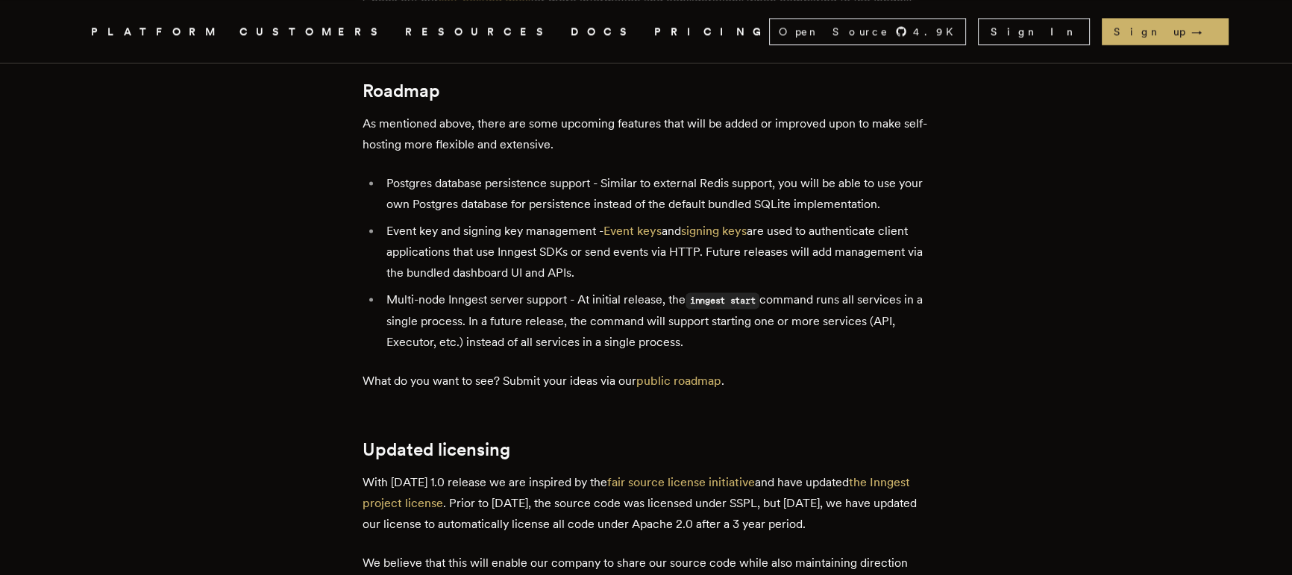
scroll to position [2673, 0]
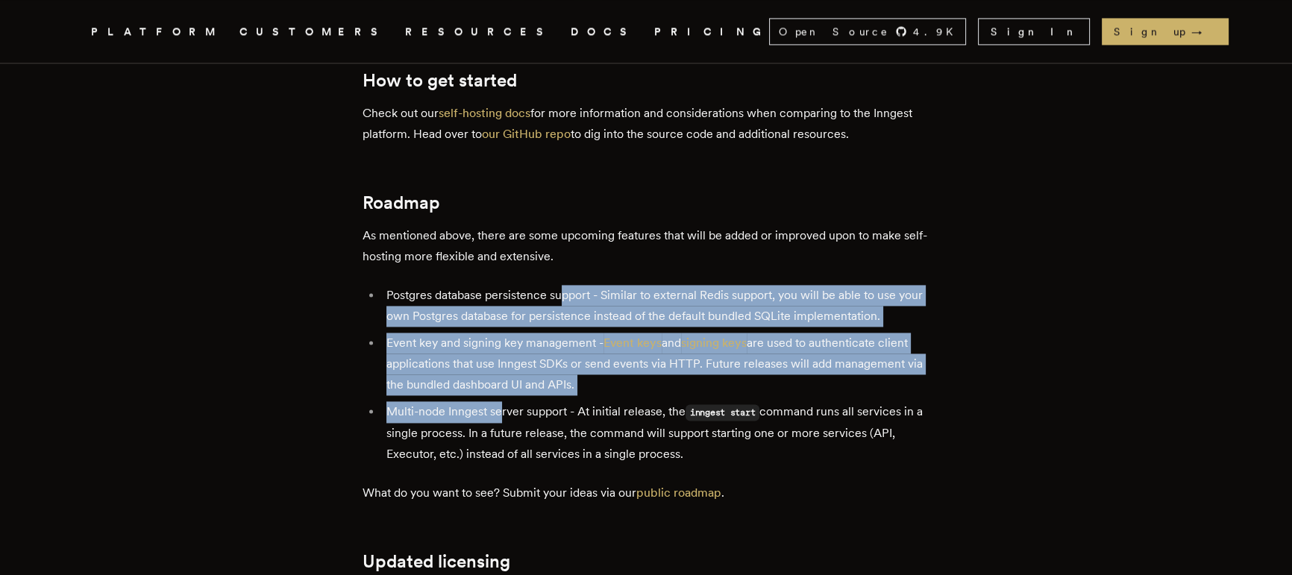
drag, startPoint x: 569, startPoint y: 244, endPoint x: 509, endPoint y: 383, distance: 152.0
click at [507, 380] on ul "Postgres database persistence support - Similar to external Redis support, you …" at bounding box center [645, 375] width 567 height 180
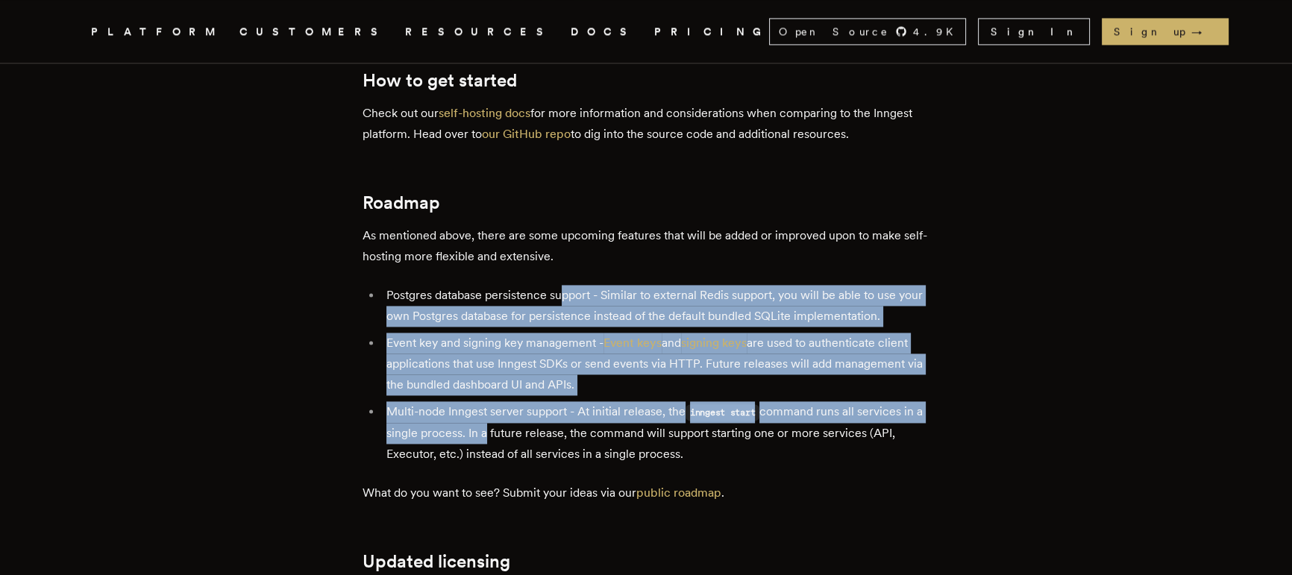
click at [509, 401] on li "Multi-node Inngest server support - At initial release, the inngest start comma…" at bounding box center [655, 432] width 547 height 63
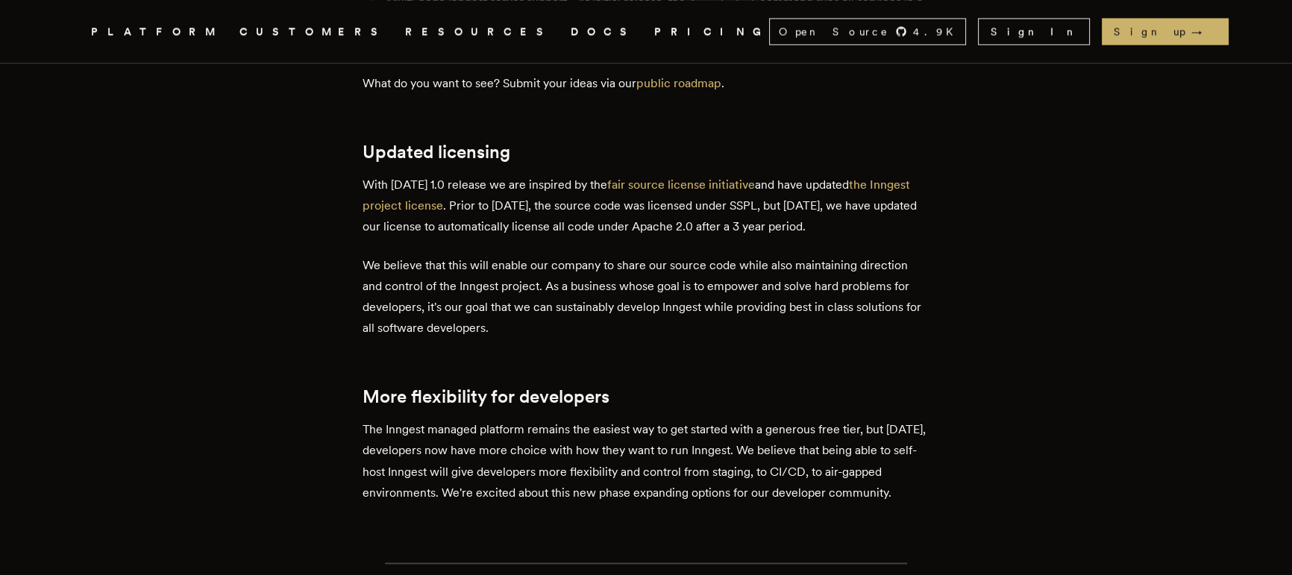
scroll to position [3254, 0]
